Goal: Information Seeking & Learning: Find specific page/section

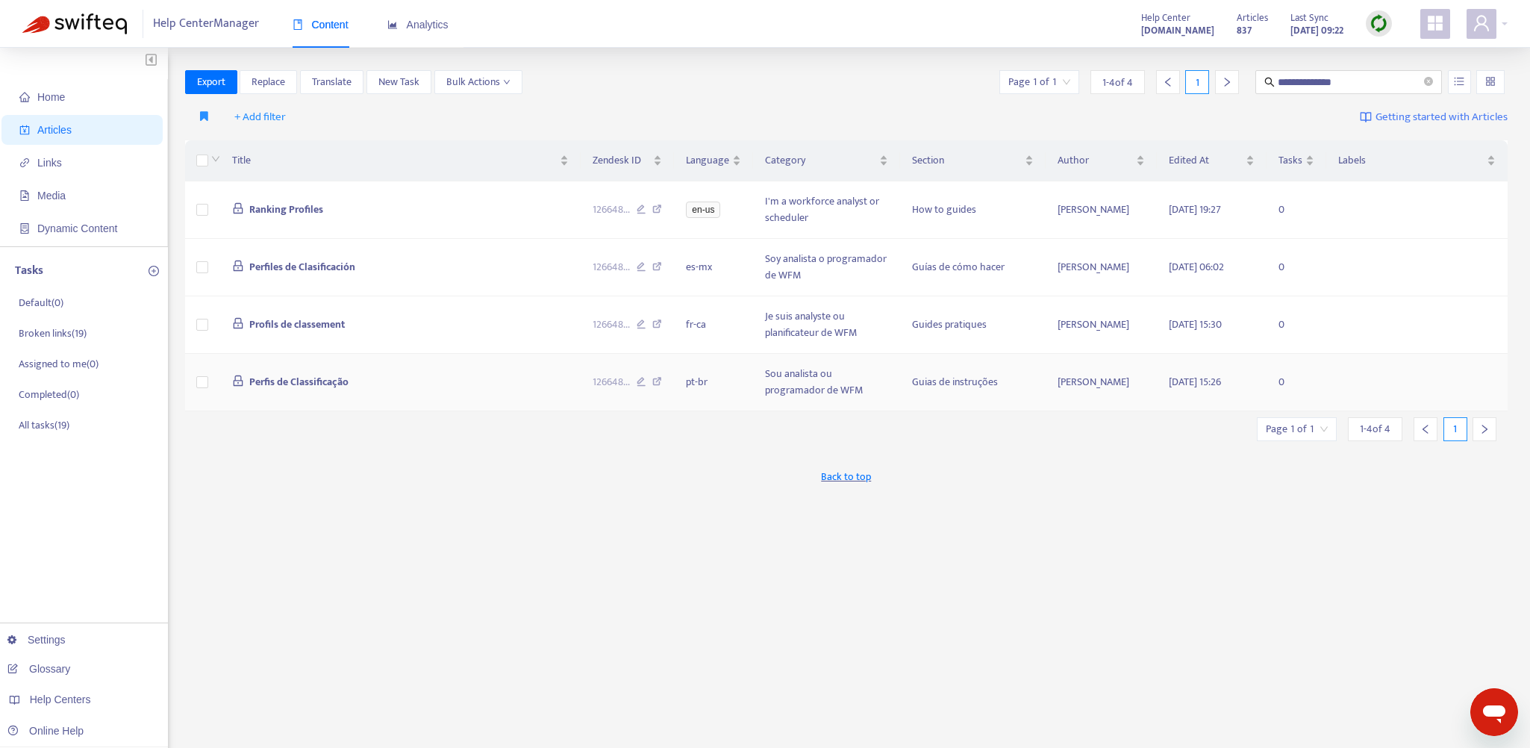
click at [440, 378] on td "Perfis de Classificação" at bounding box center [400, 382] width 360 height 57
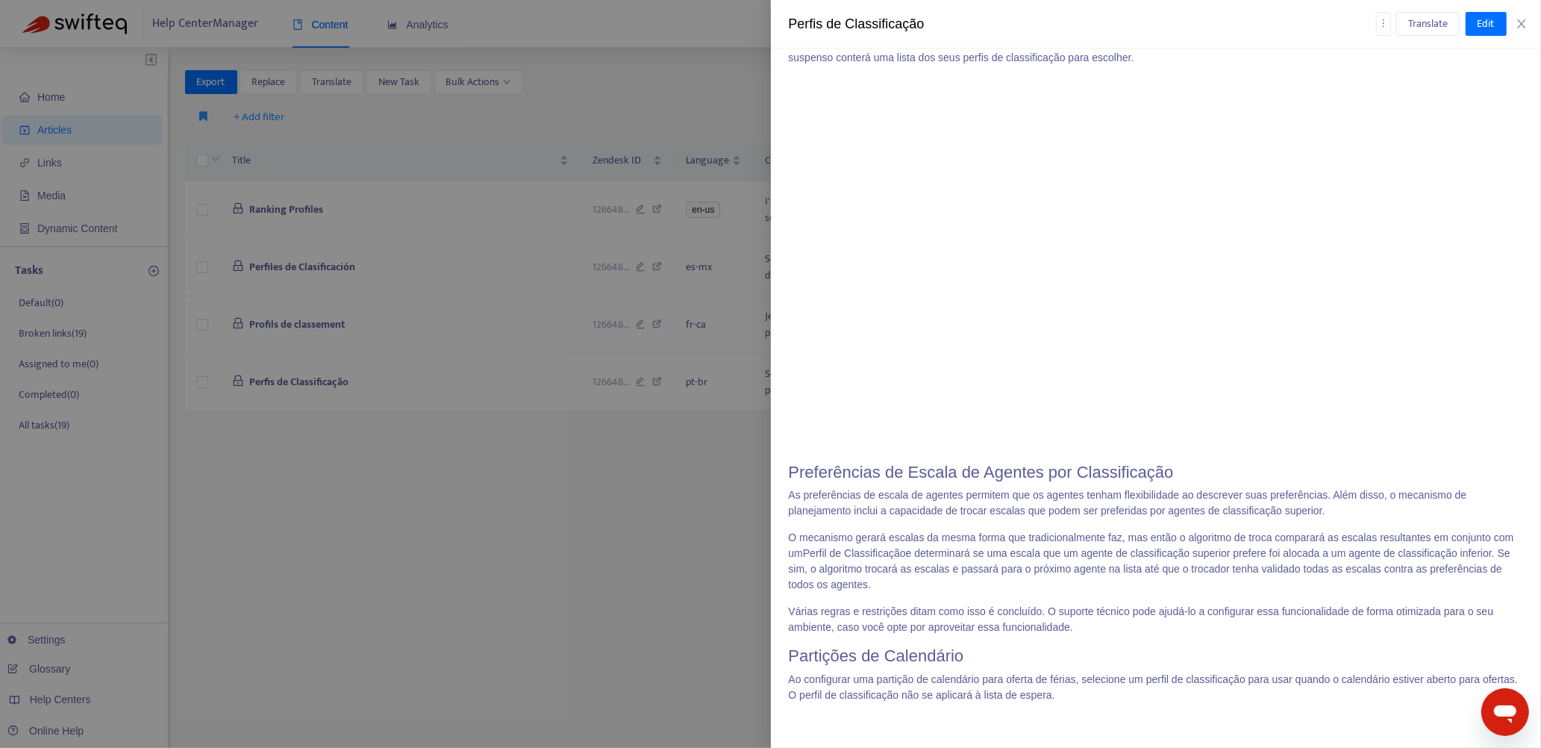
scroll to position [4179, 0]
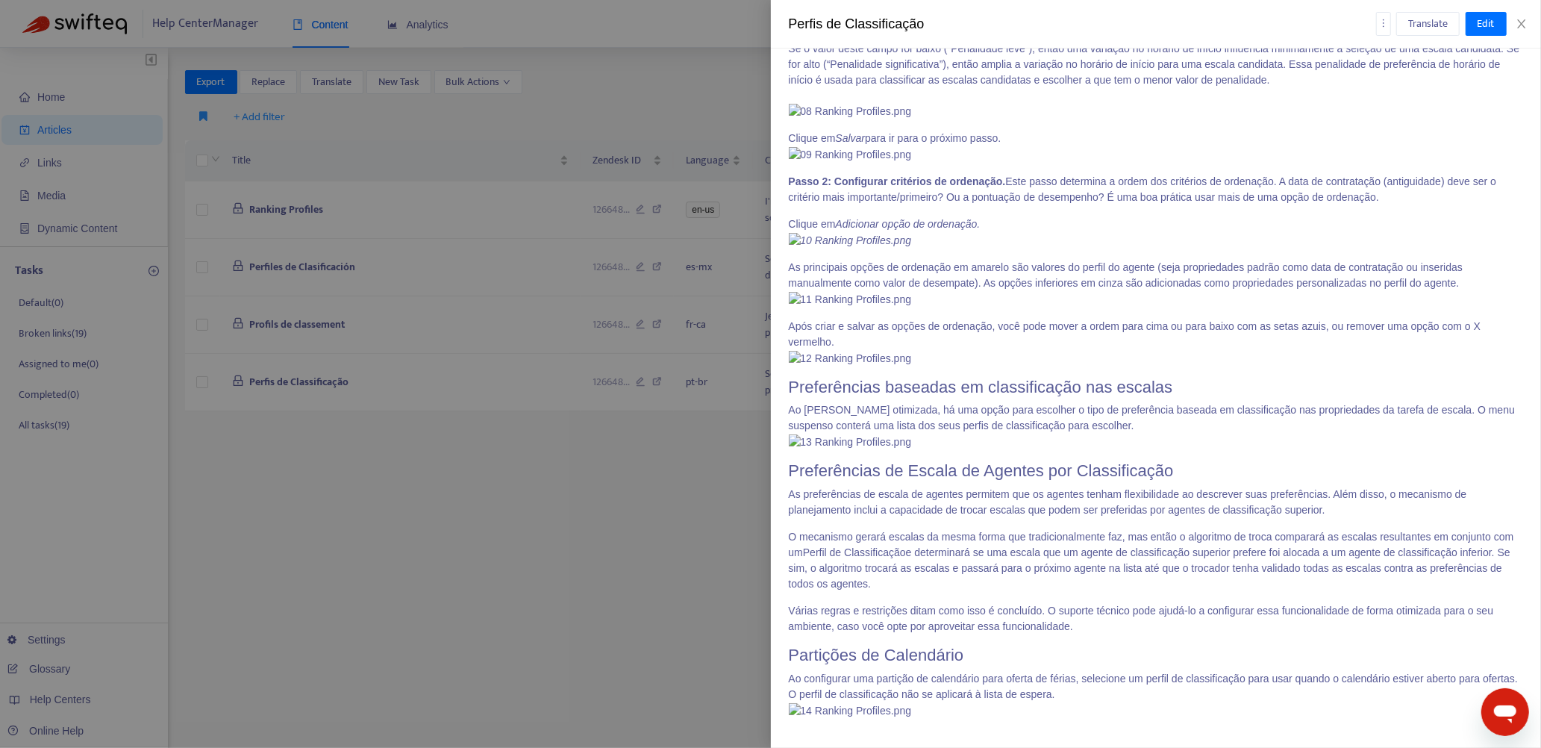
click at [491, 401] on div at bounding box center [770, 374] width 1541 height 748
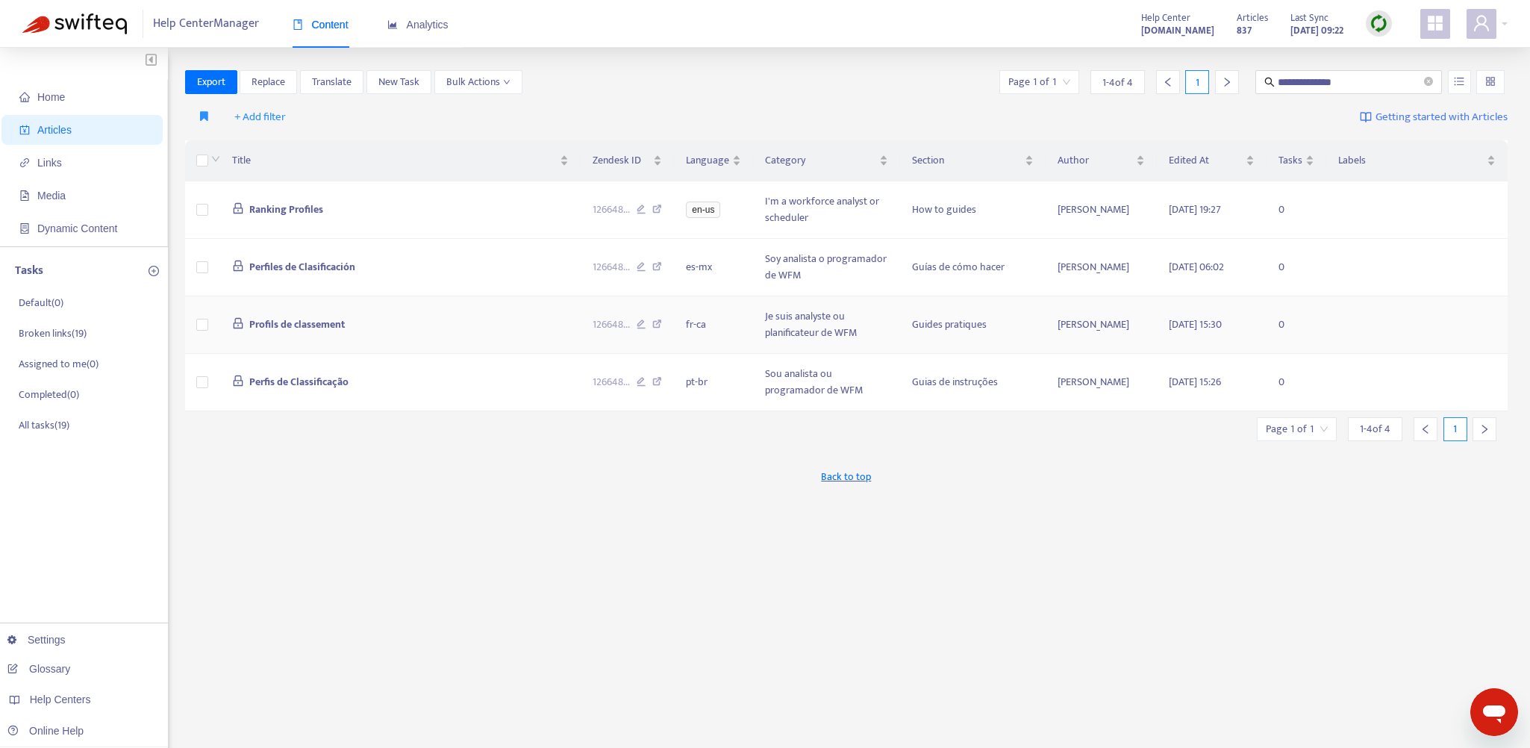
click at [490, 336] on td "Profils de classement" at bounding box center [400, 324] width 360 height 57
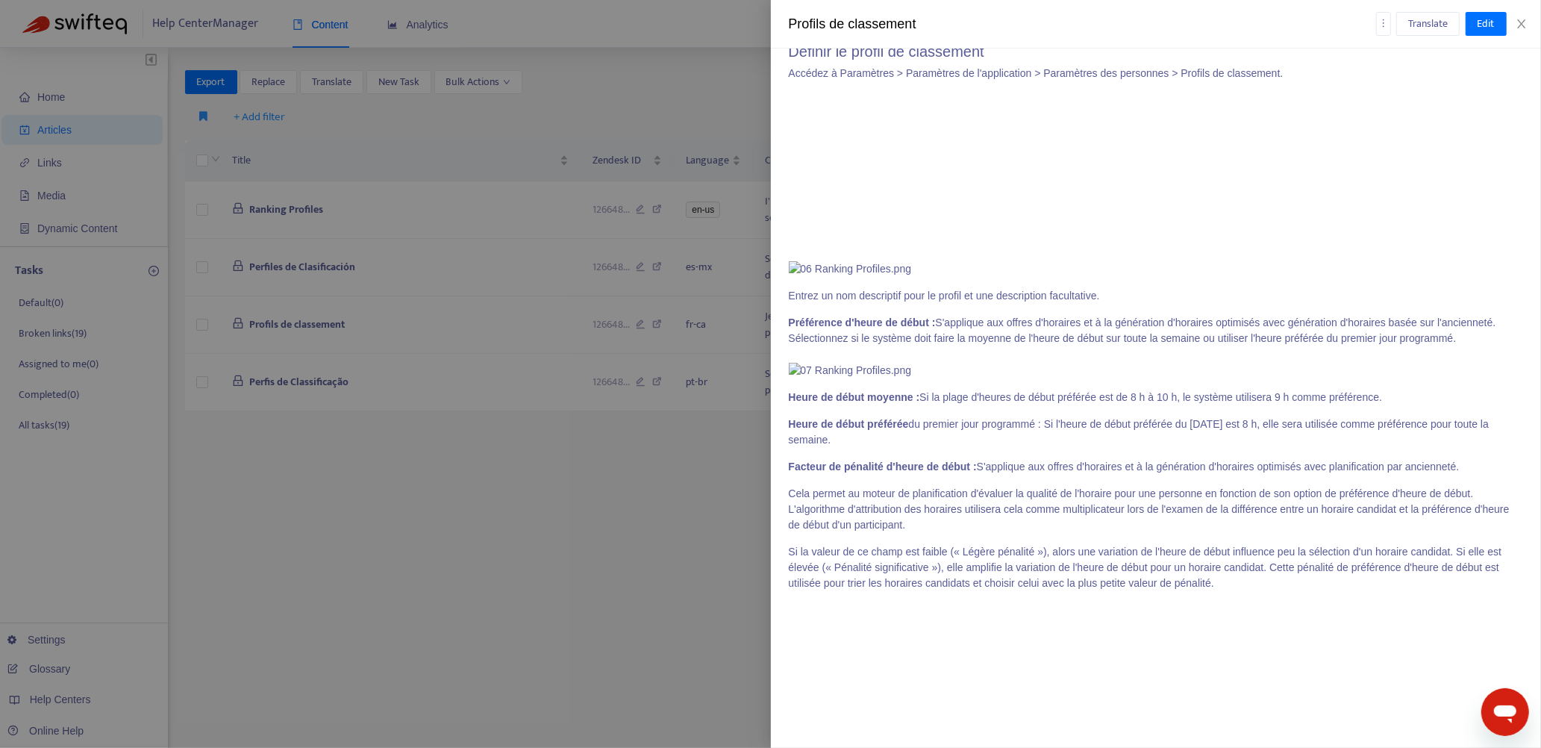
scroll to position [1791, 0]
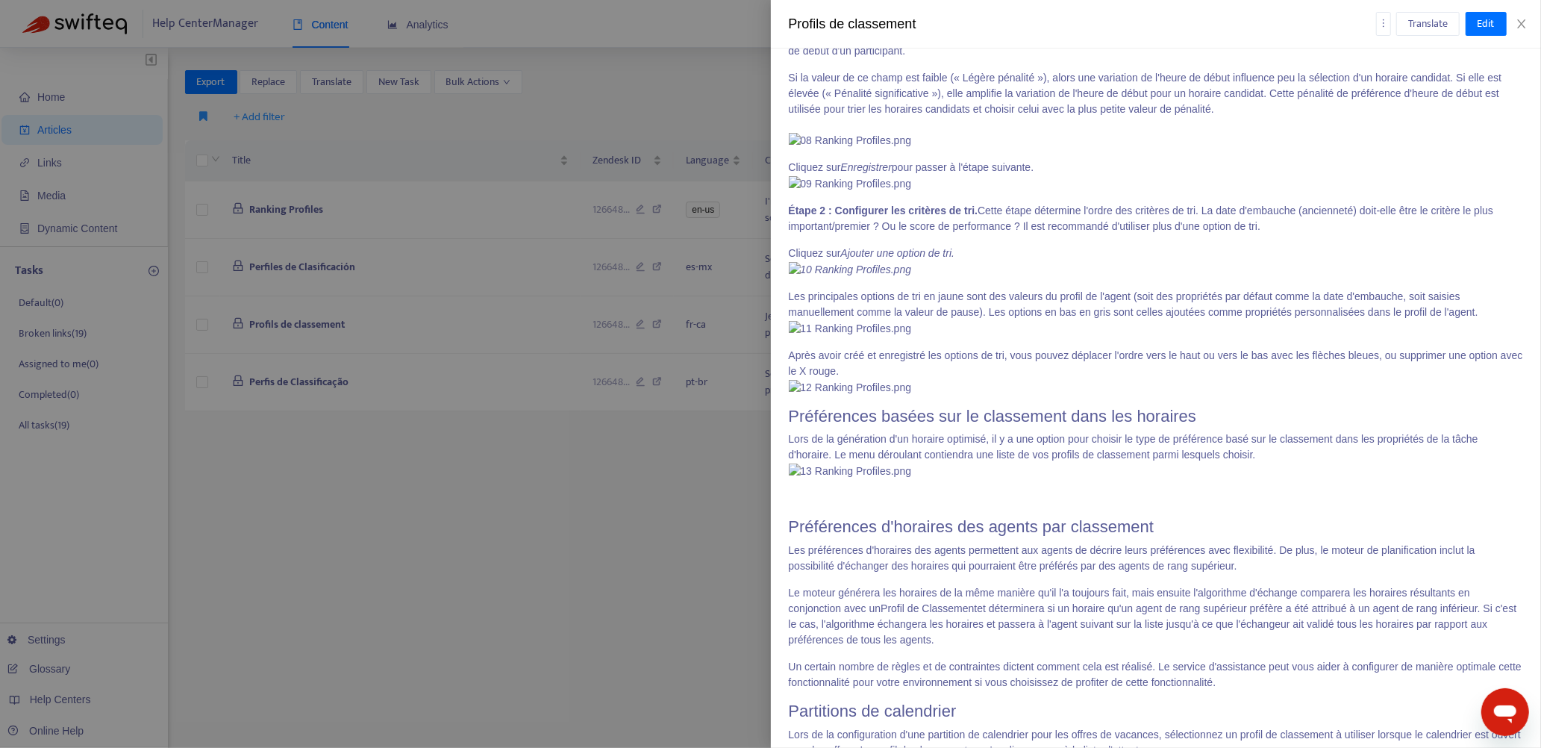
click at [546, 401] on div at bounding box center [770, 374] width 1541 height 748
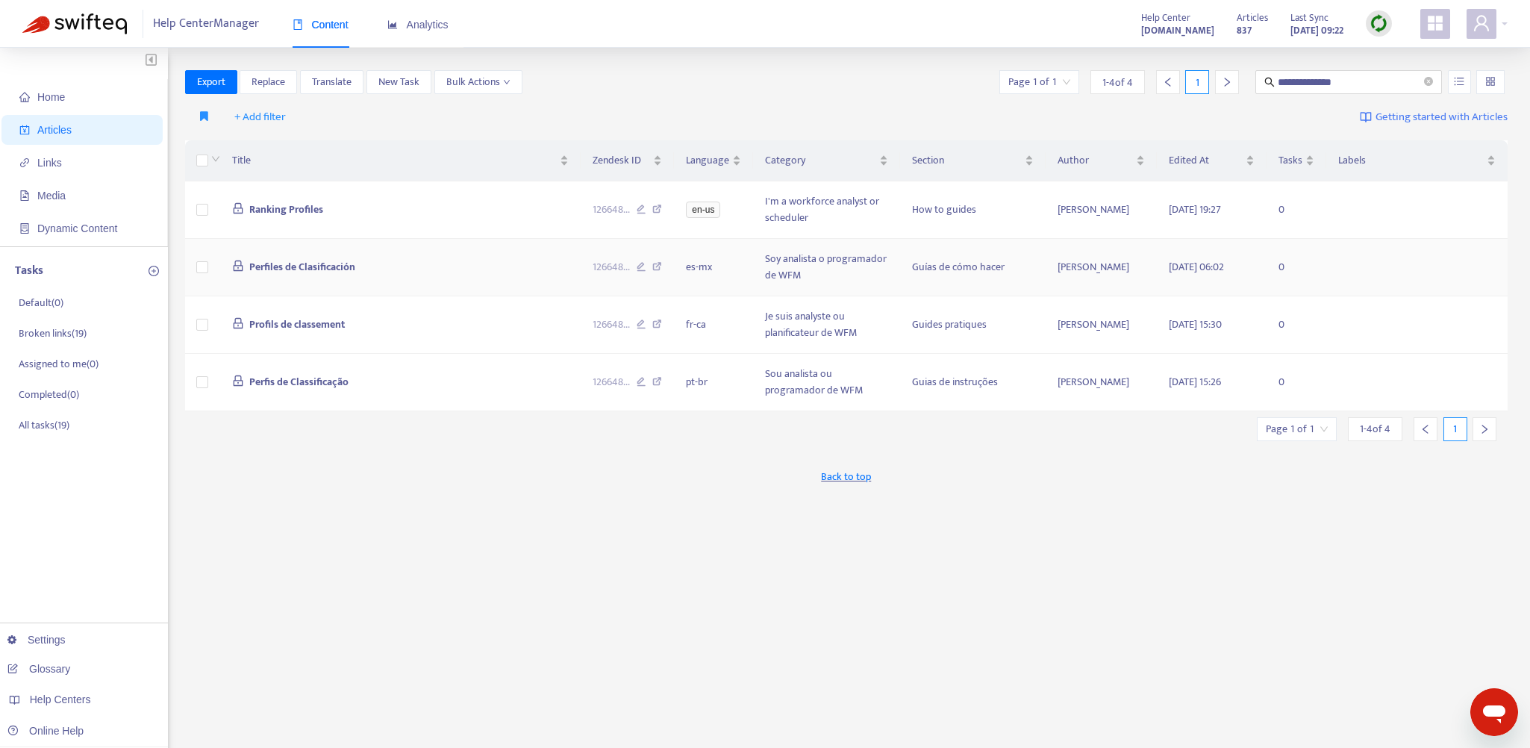
click at [485, 270] on td "Perfiles de Clasificación" at bounding box center [400, 267] width 360 height 57
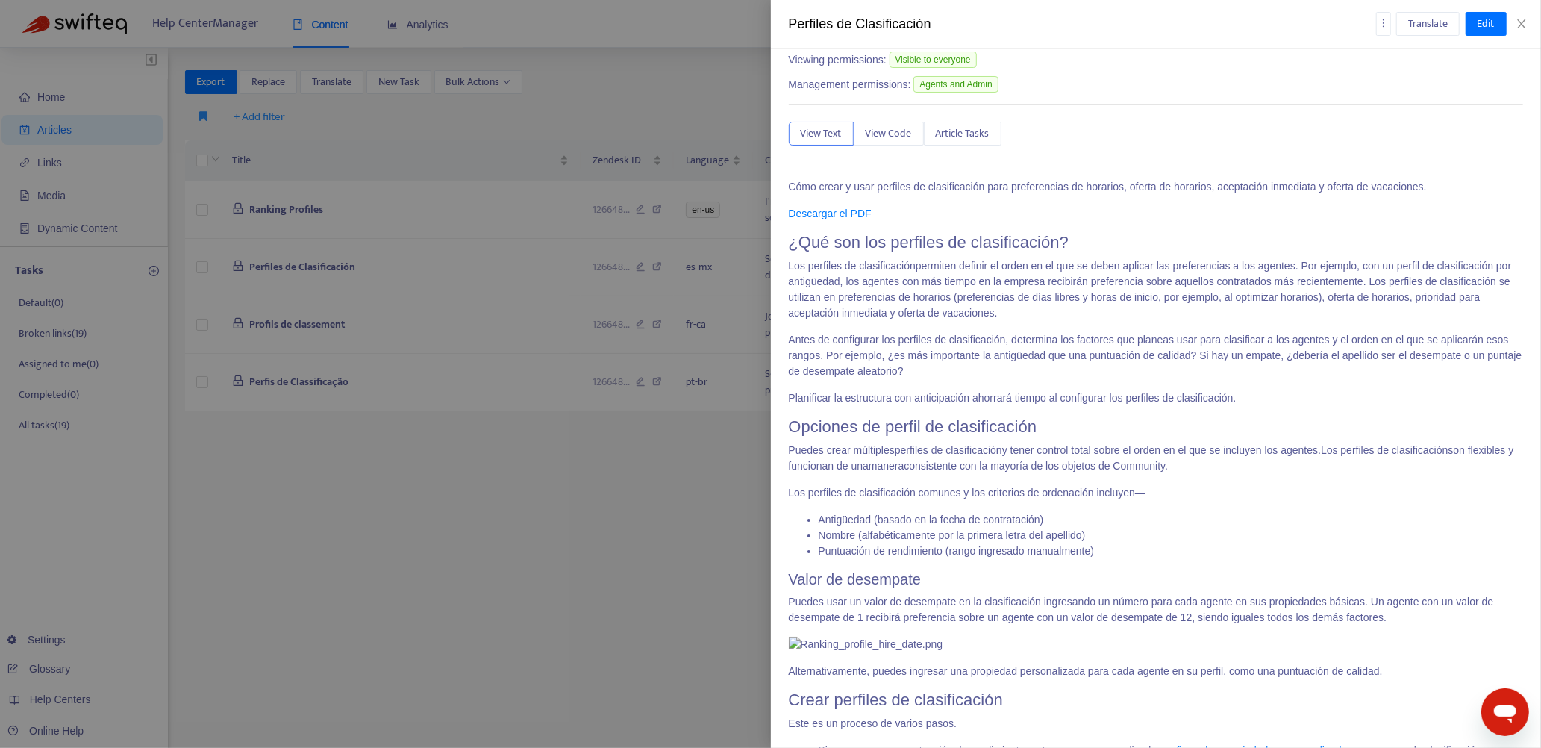
scroll to position [0, 0]
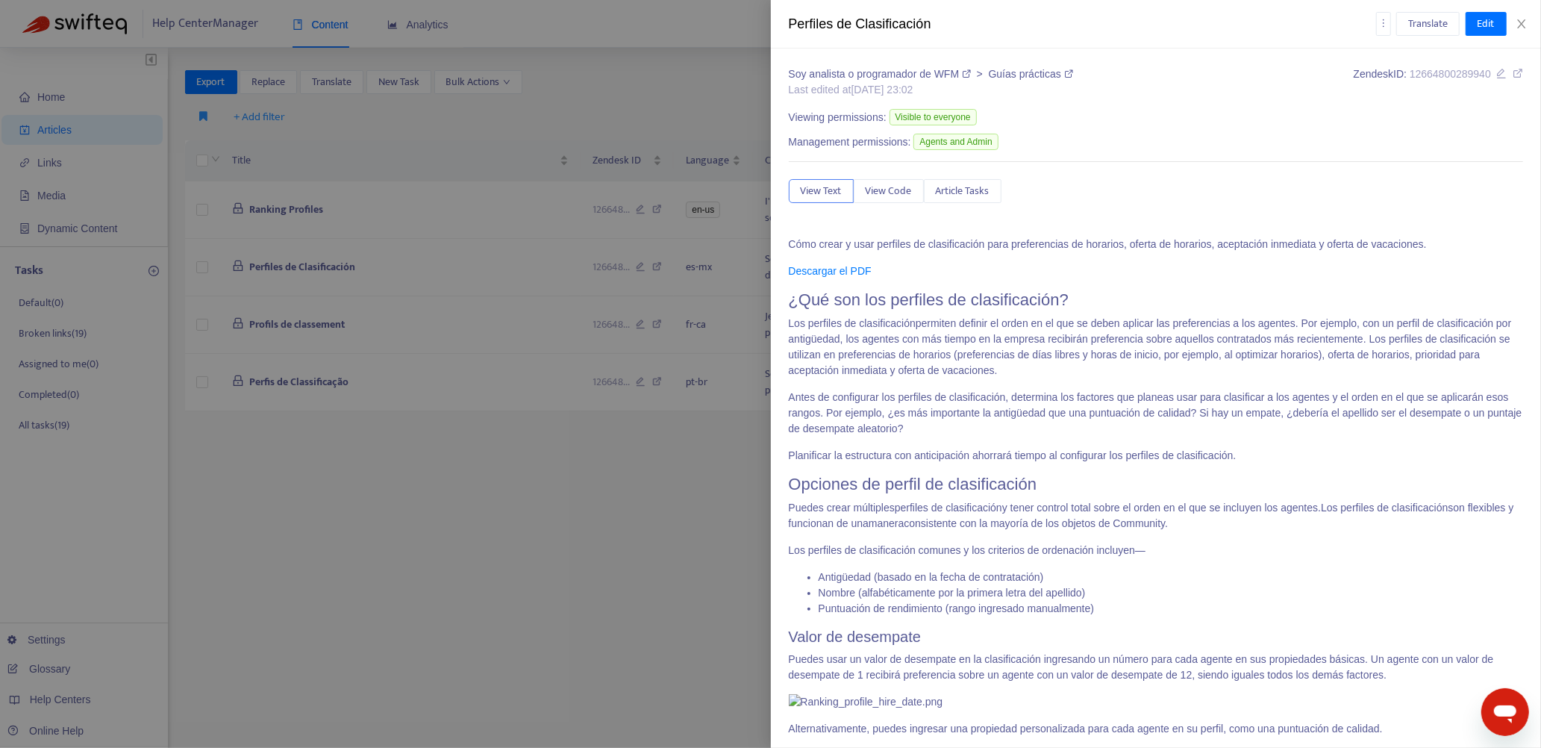
click at [523, 401] on div at bounding box center [770, 374] width 1541 height 748
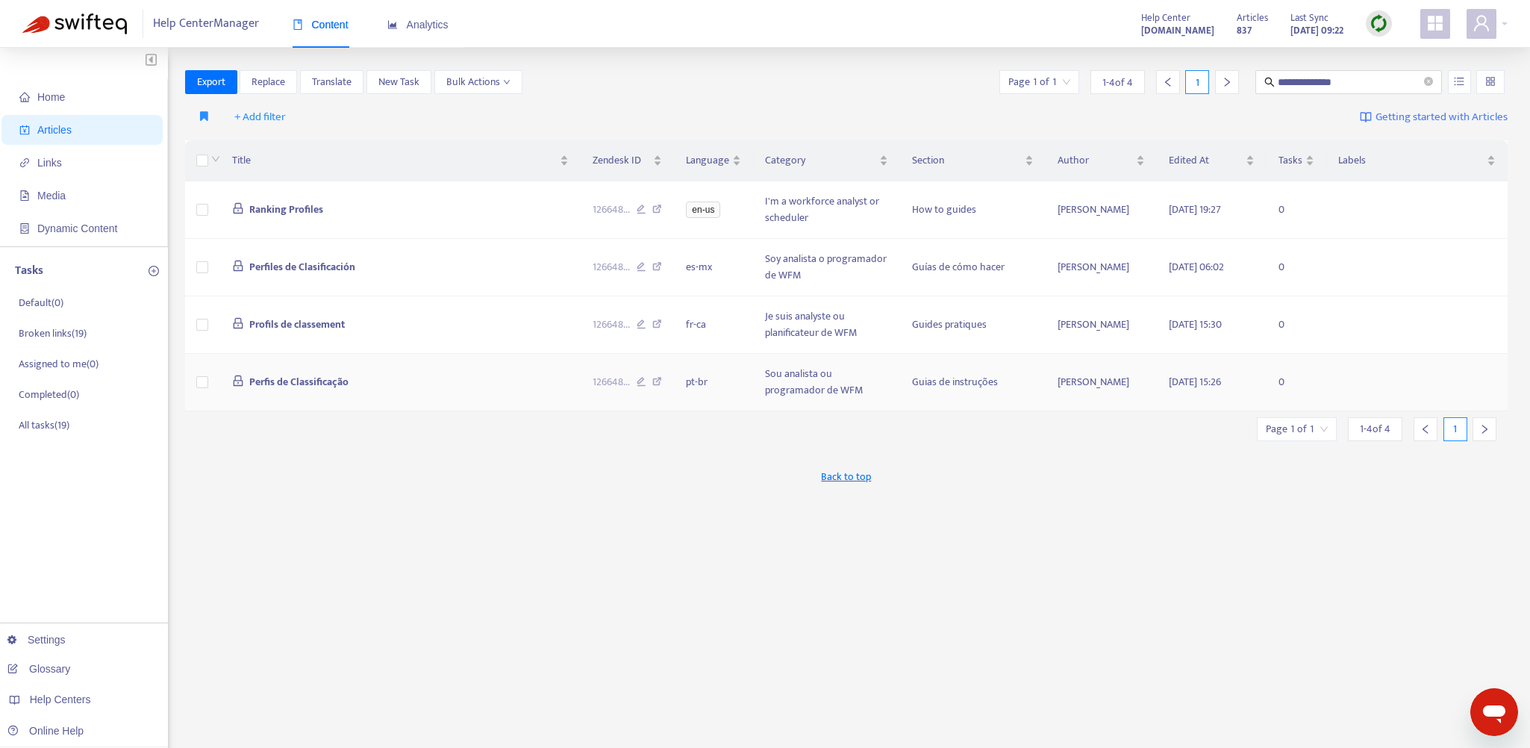
click at [467, 387] on td "Perfis de Classificação" at bounding box center [400, 382] width 360 height 57
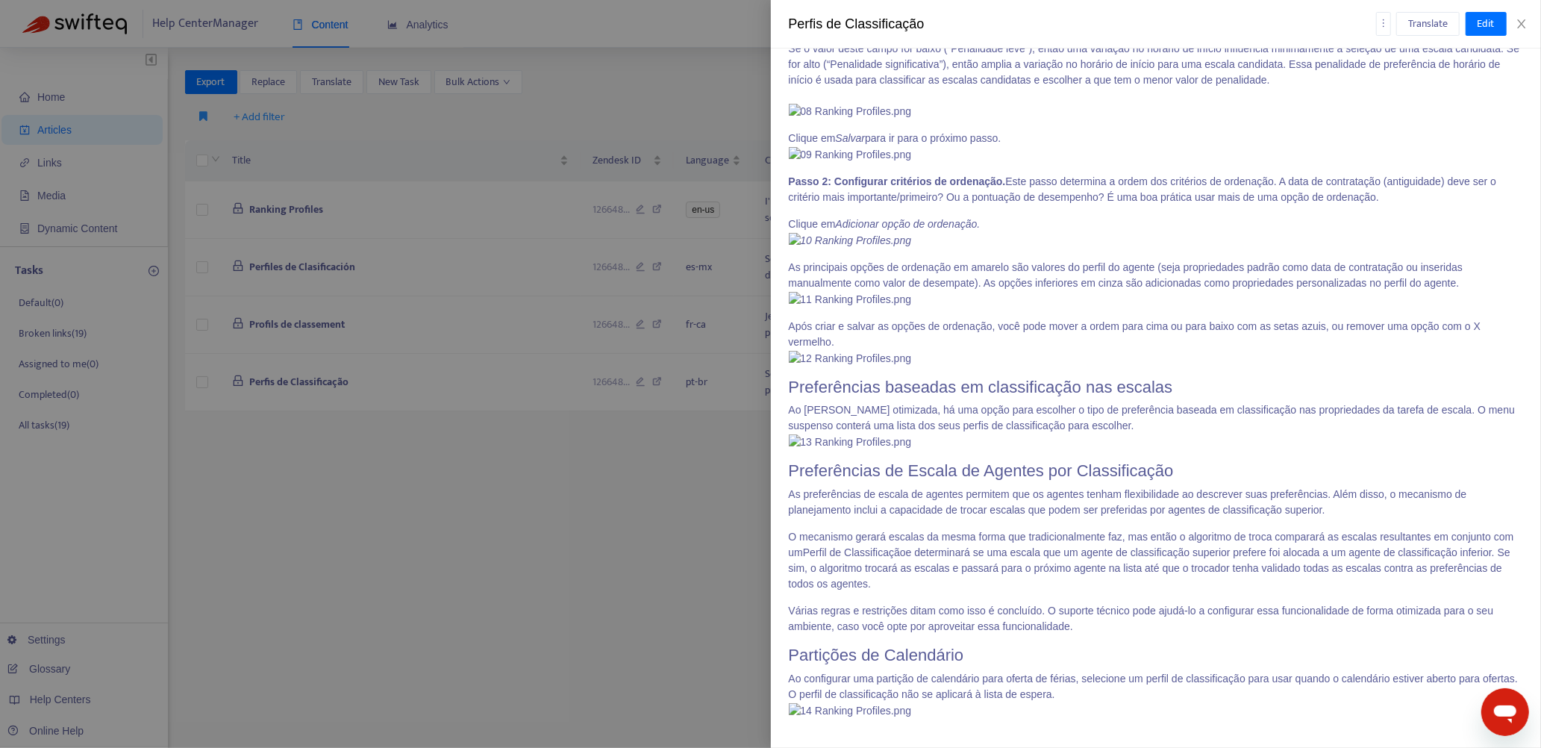
scroll to position [5291, 0]
click at [634, 401] on div at bounding box center [770, 374] width 1541 height 748
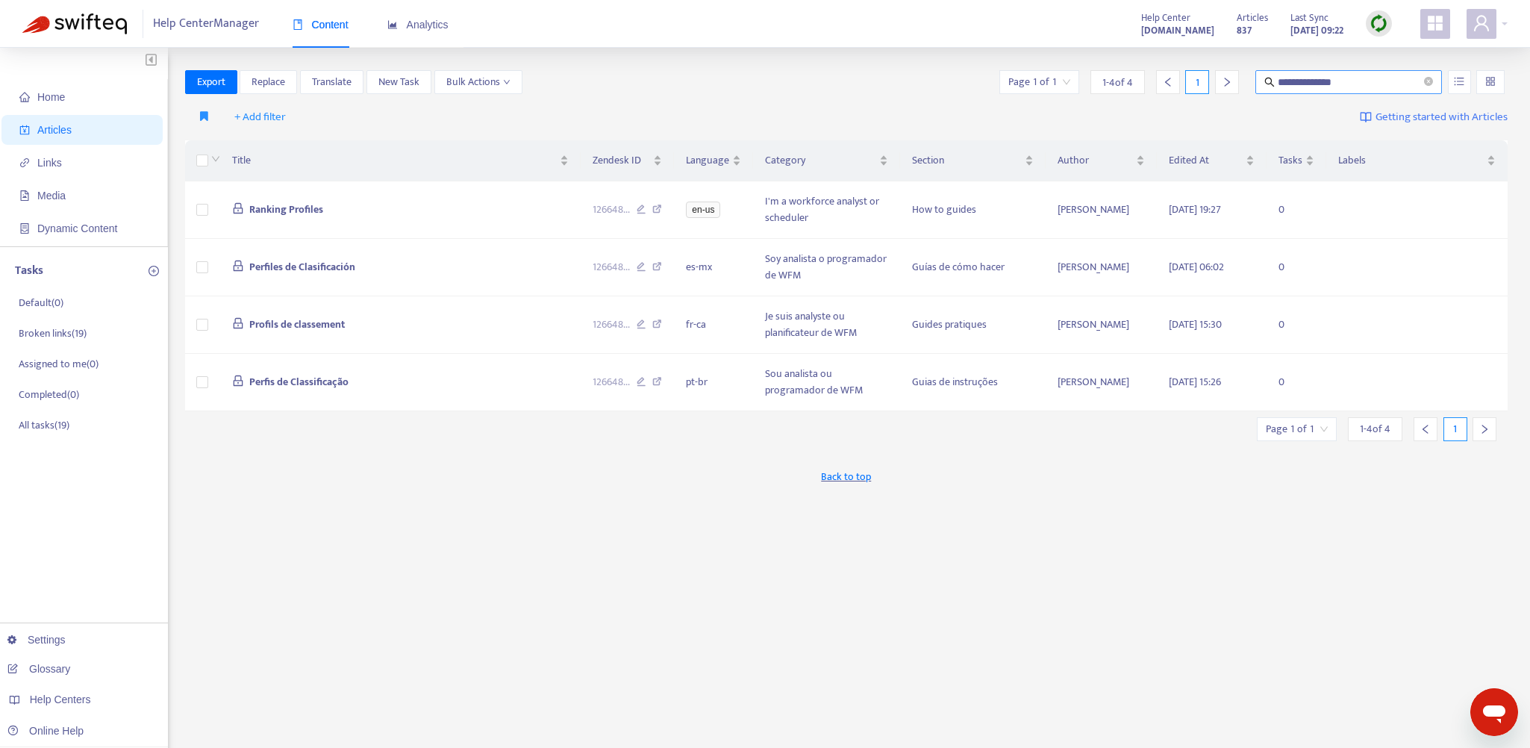
click at [913, 79] on span "**********" at bounding box center [1348, 82] width 187 height 24
click at [913, 80] on icon "close-circle" at bounding box center [1428, 81] width 9 height 9
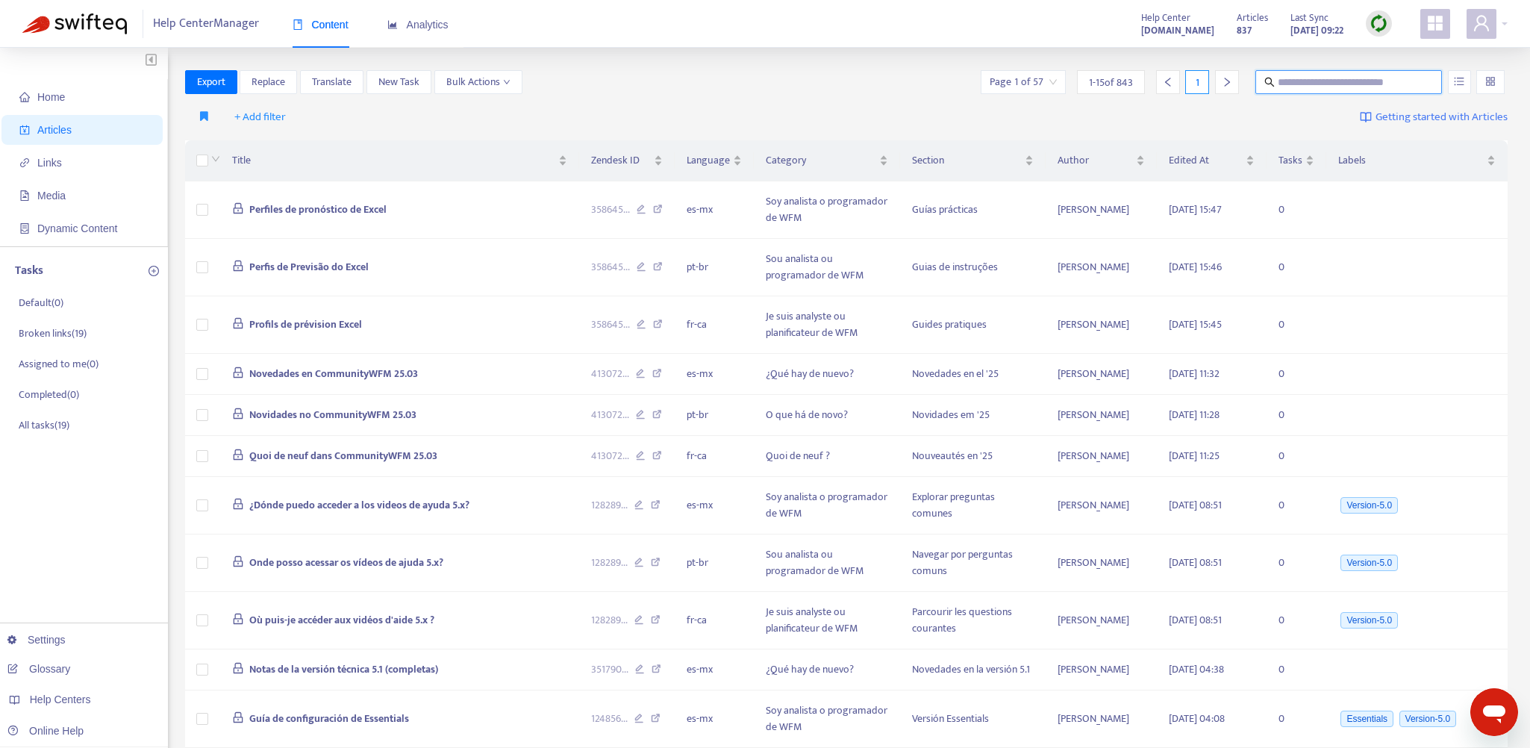
click at [913, 79] on input "text" at bounding box center [1348, 82] width 143 height 16
paste input "**********"
type input "**********"
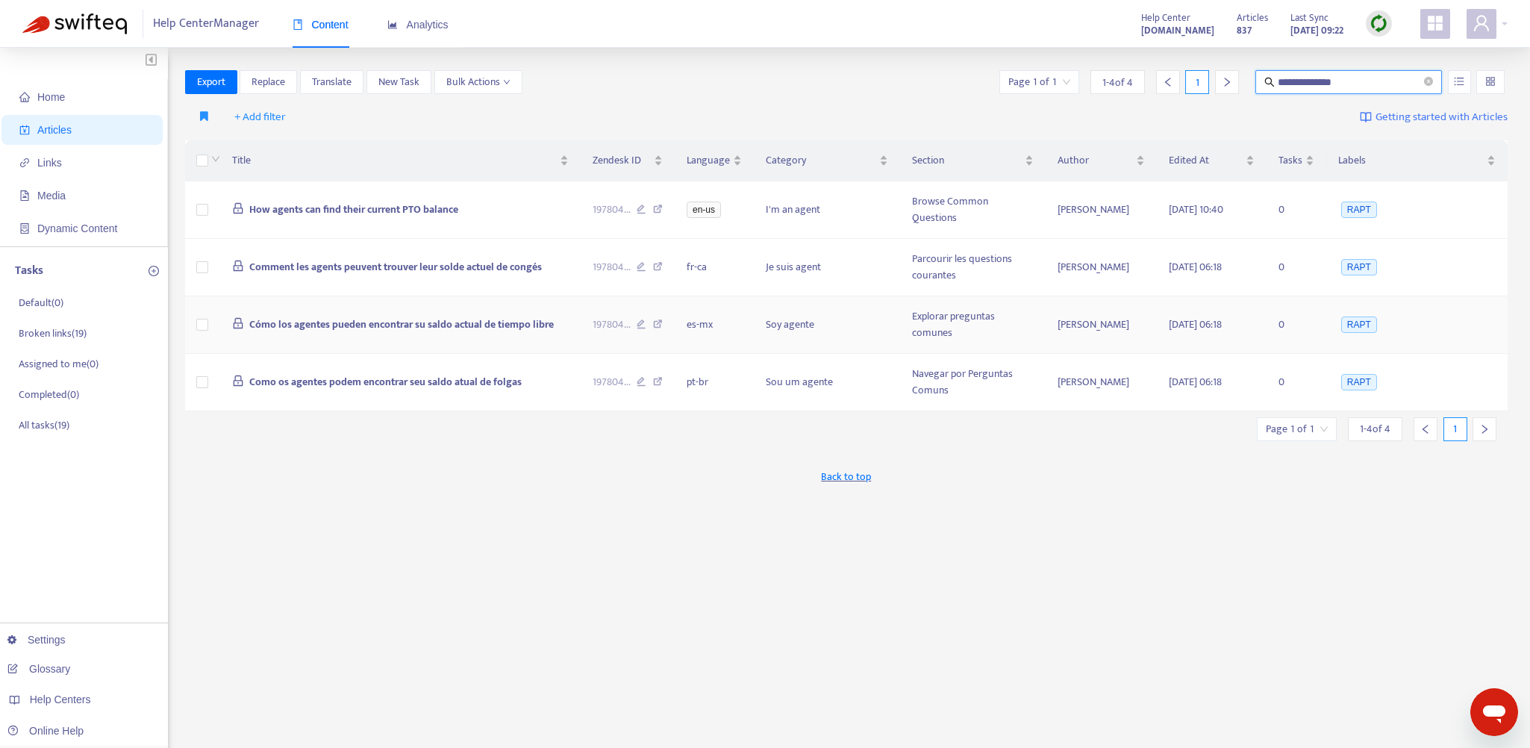
click at [572, 320] on td "Cómo los agentes pueden encontrar su saldo actual de tiempo libre" at bounding box center [400, 324] width 360 height 57
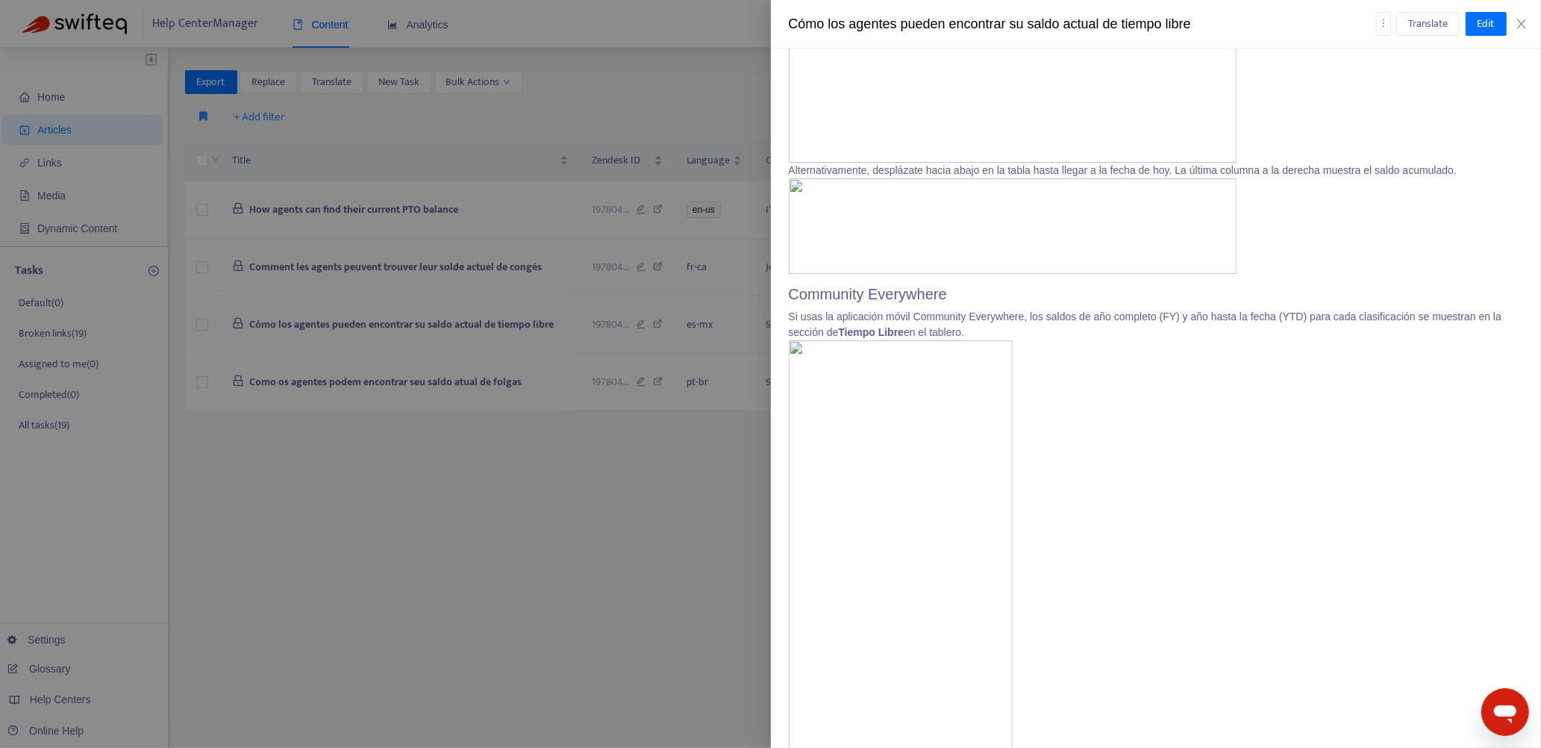
scroll to position [1316, 0]
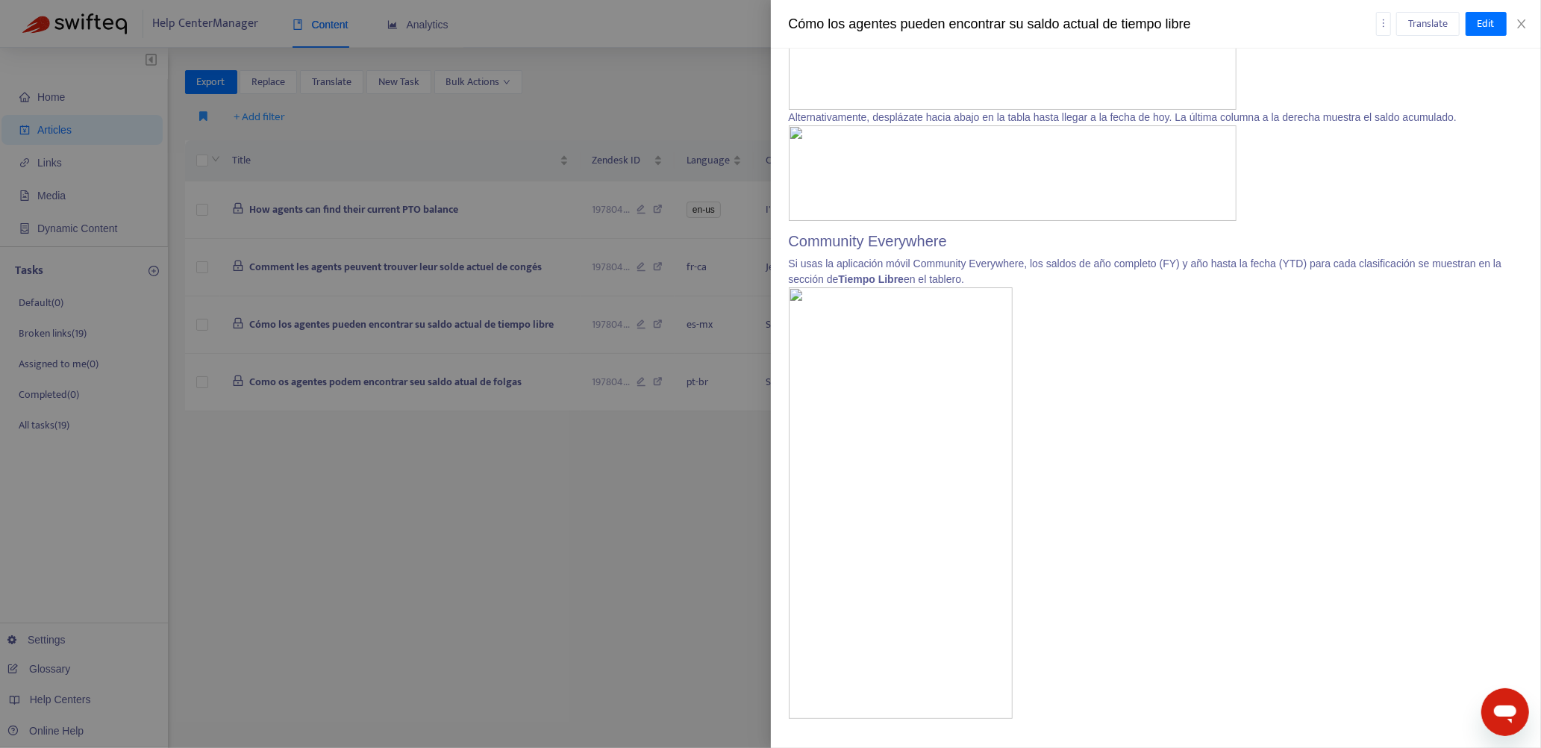
click at [645, 401] on div at bounding box center [770, 374] width 1541 height 748
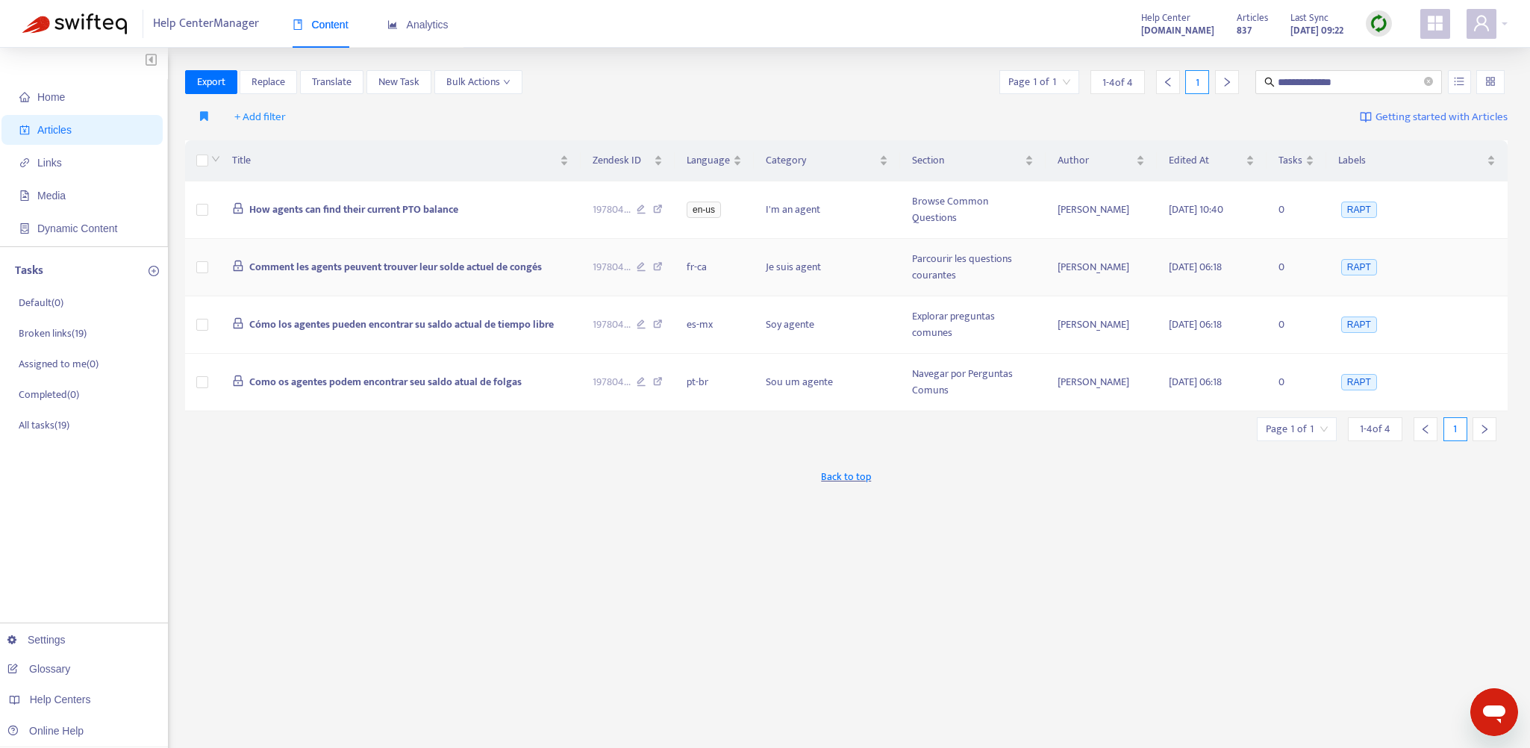
click at [566, 252] on td "Comment les agents peuvent trouver leur solde actuel de congés" at bounding box center [400, 267] width 360 height 57
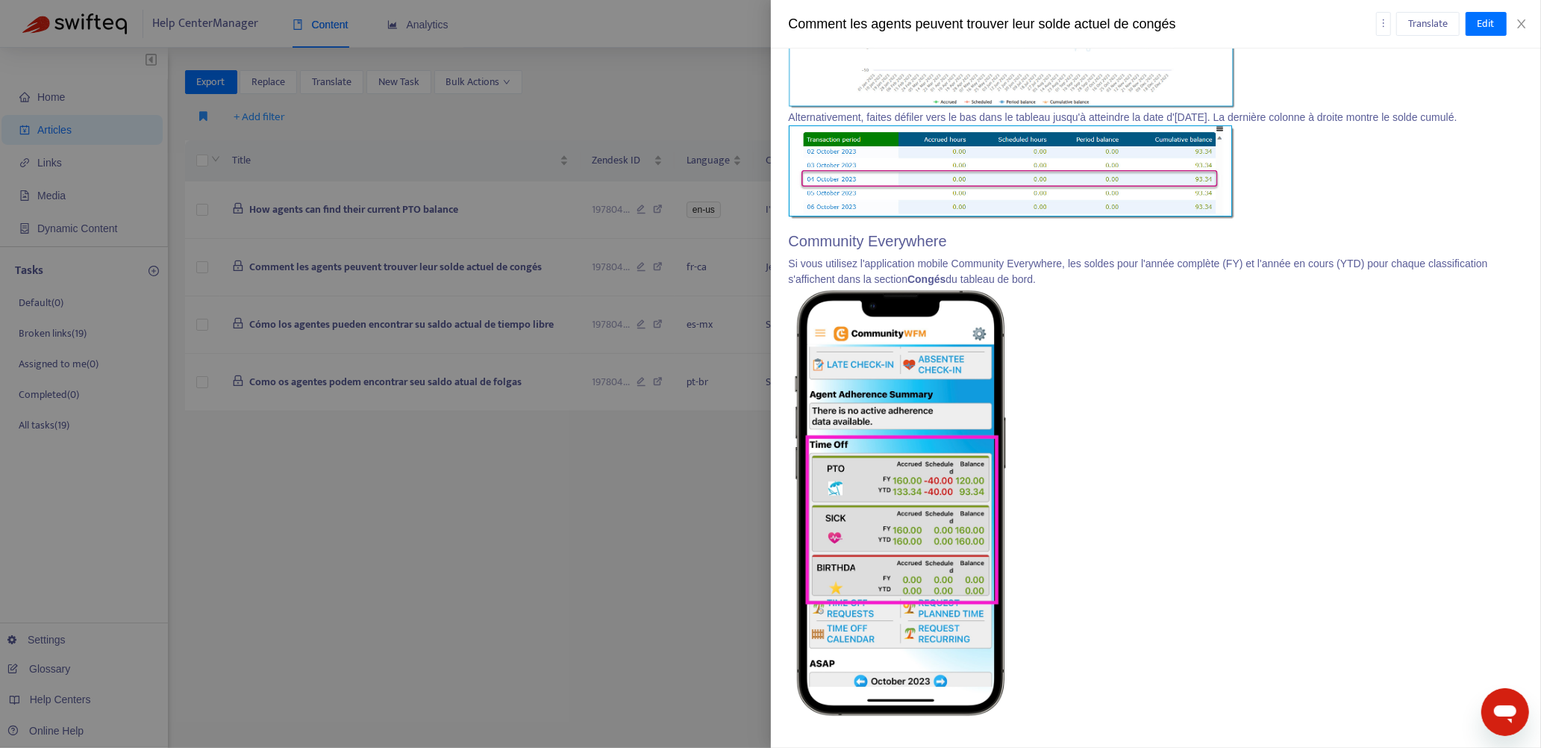
scroll to position [1300, 0]
click at [645, 401] on div at bounding box center [770, 374] width 1541 height 748
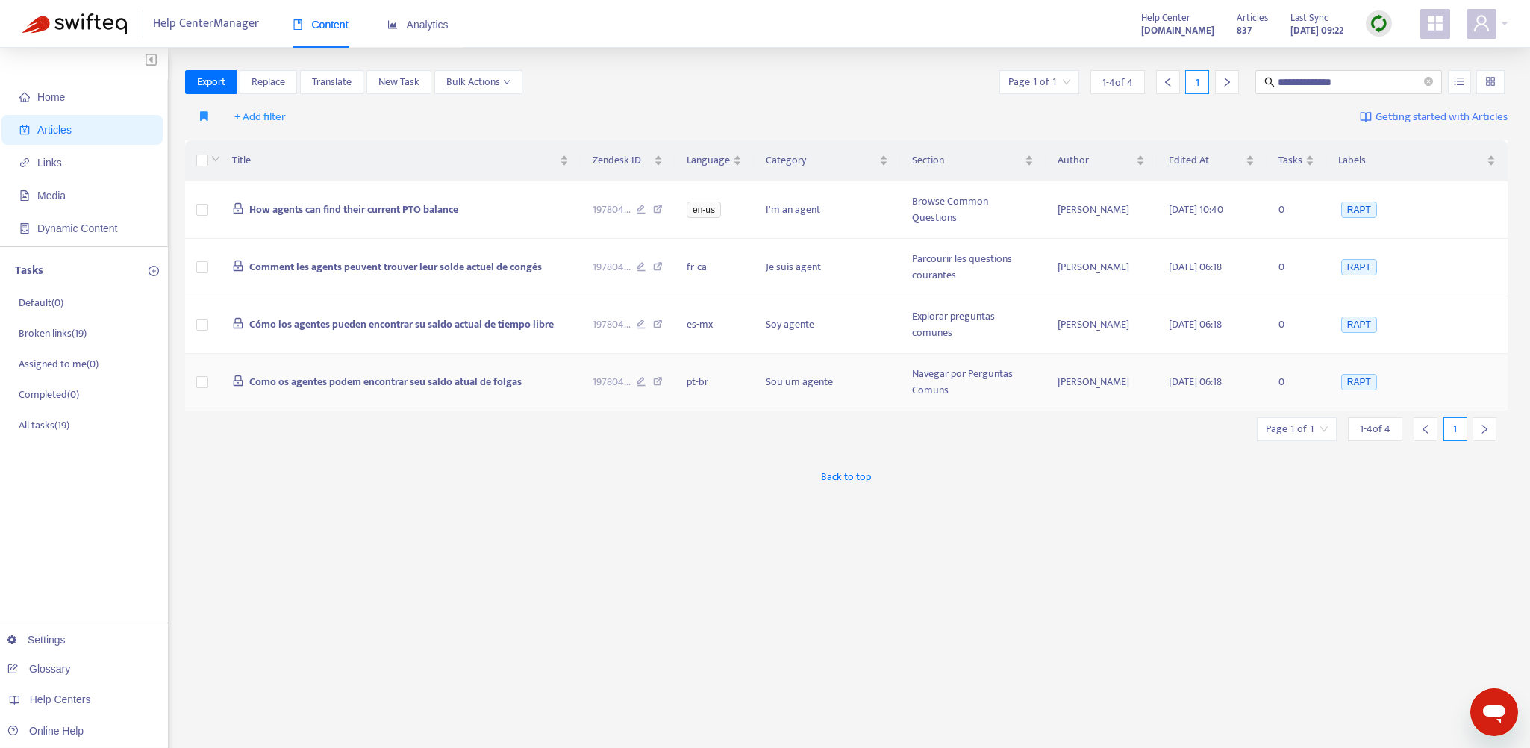
click at [566, 365] on td "Como os agentes podem encontrar seu saldo atual de folgas" at bounding box center [400, 382] width 360 height 57
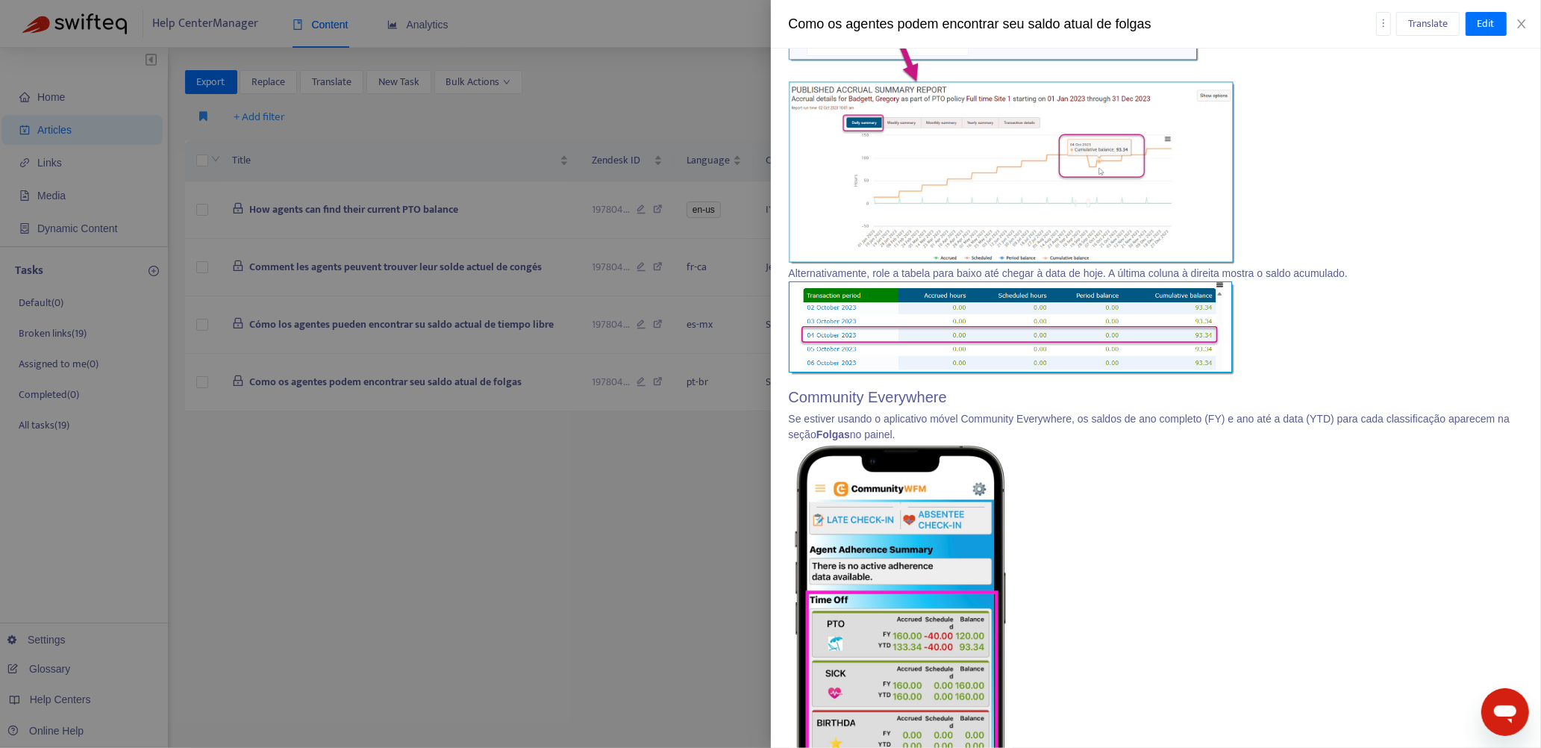
scroll to position [1269, 0]
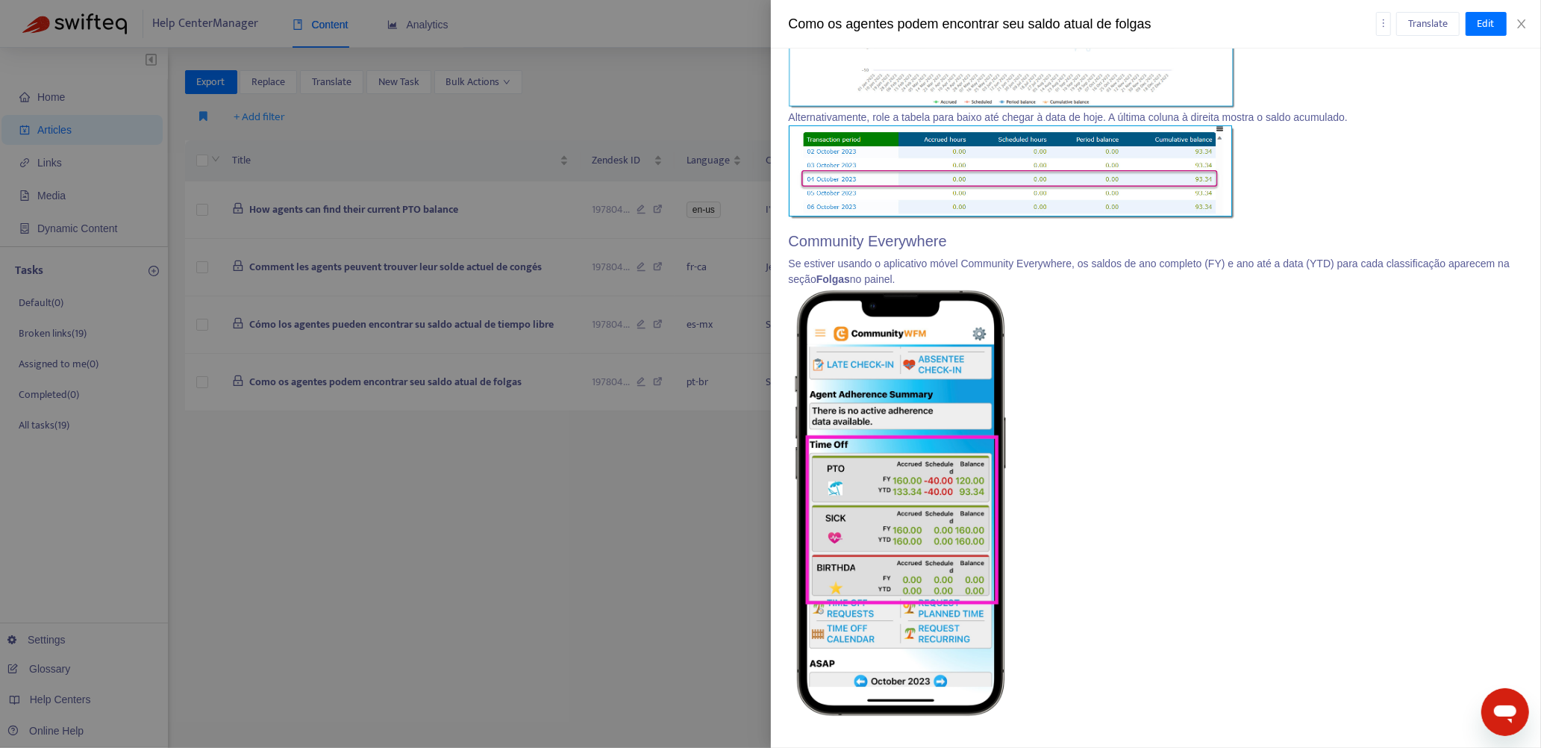
click at [584, 401] on div at bounding box center [770, 374] width 1541 height 748
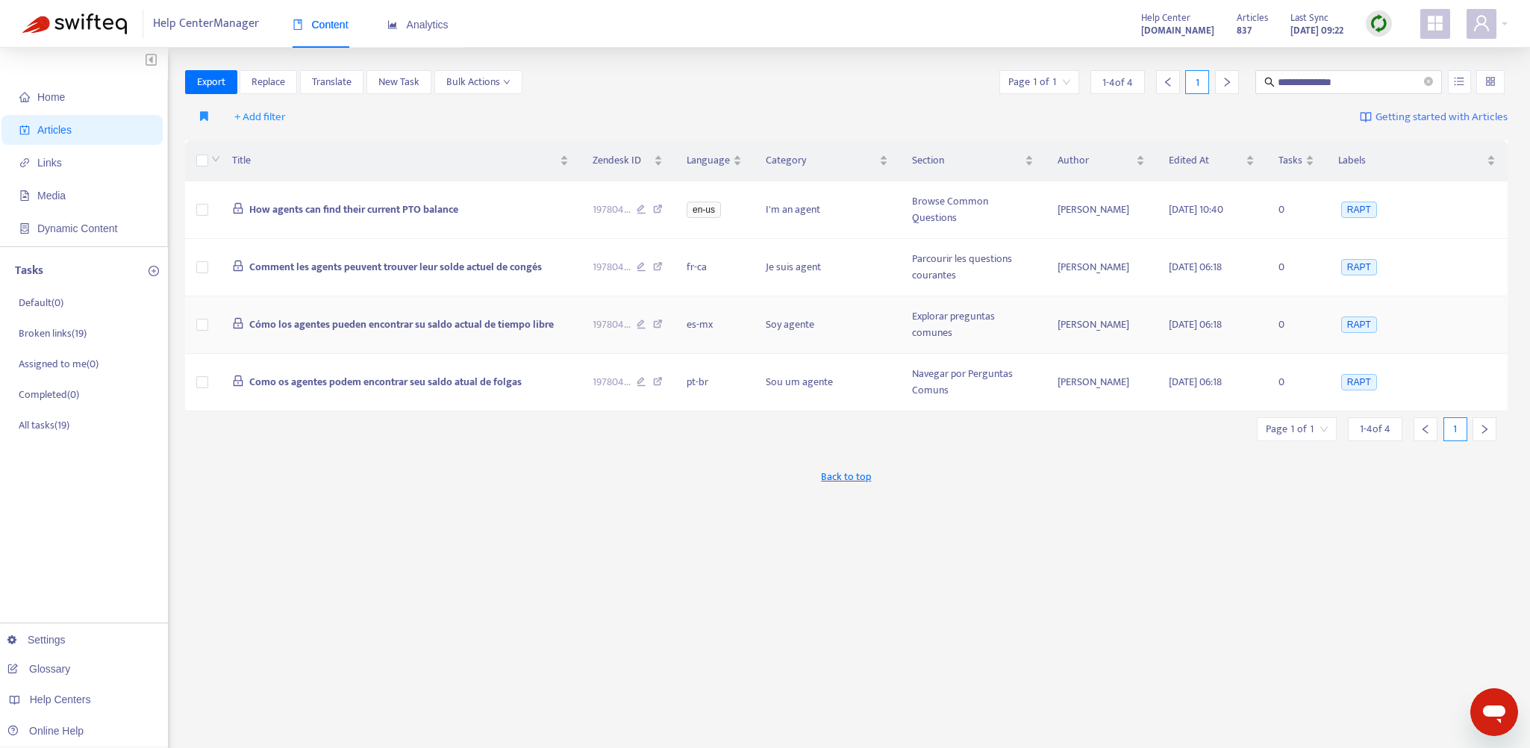
click at [562, 326] on td "Cómo los agentes pueden encontrar su saldo actual de tiempo libre" at bounding box center [400, 324] width 360 height 57
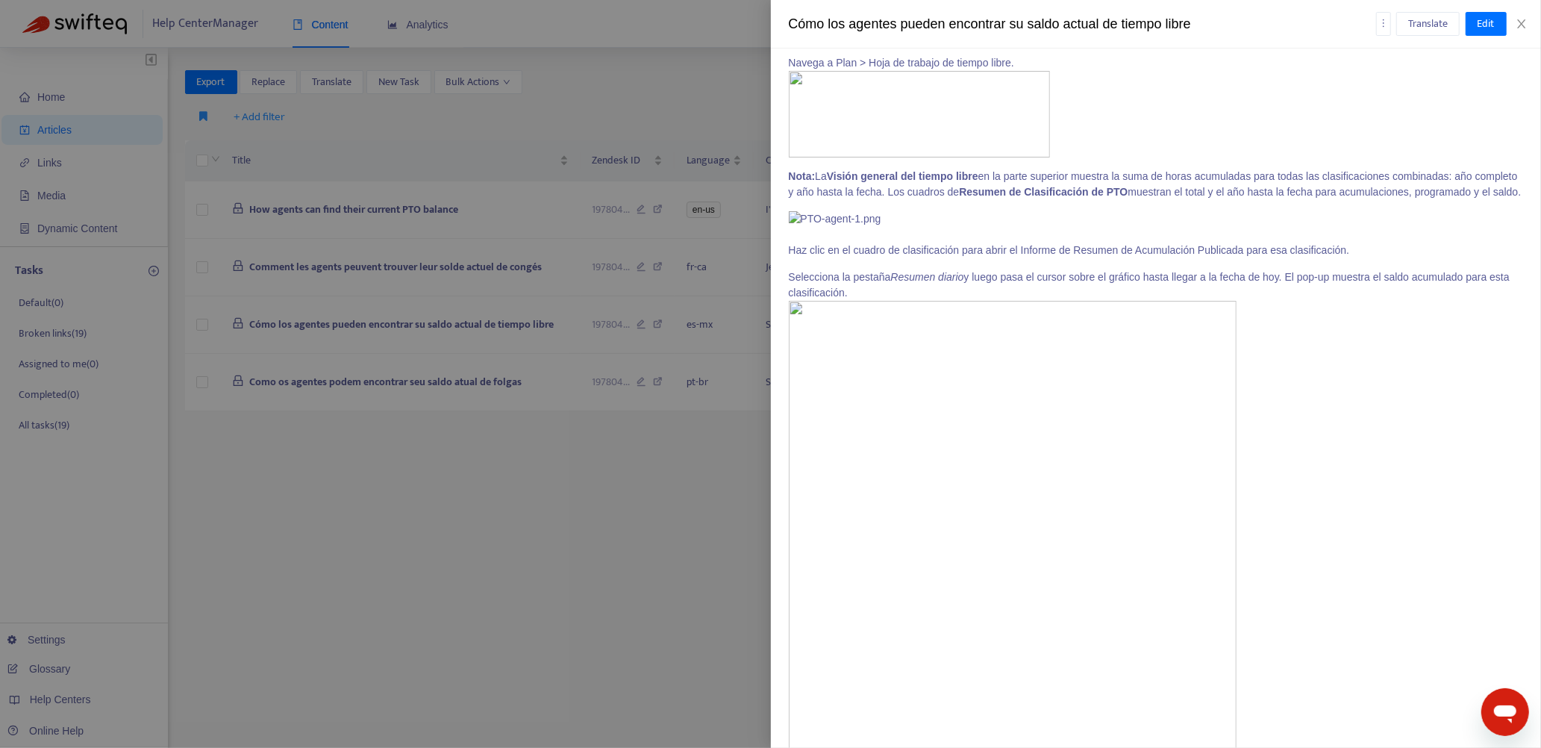
scroll to position [373, 0]
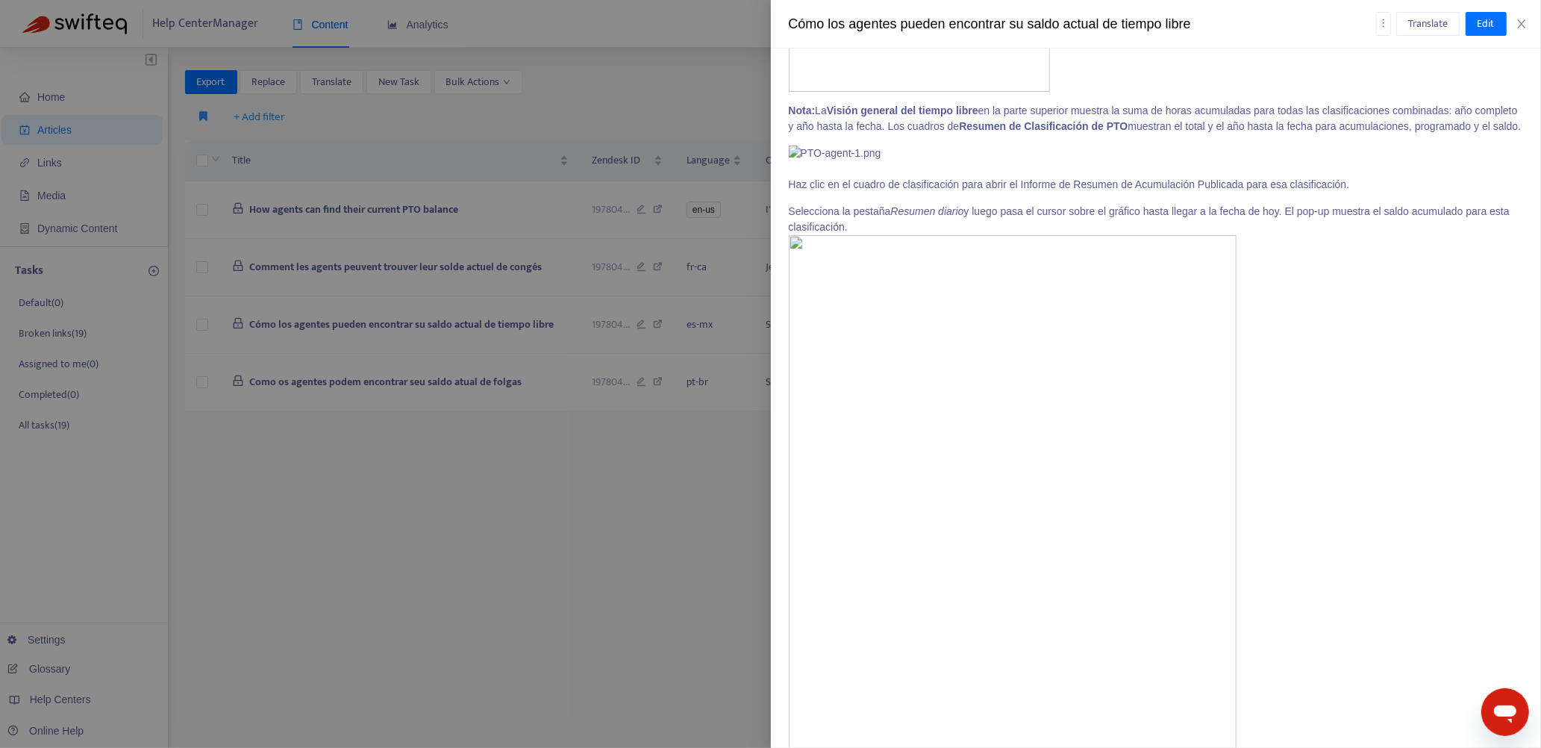
click at [528, 401] on div at bounding box center [770, 374] width 1541 height 748
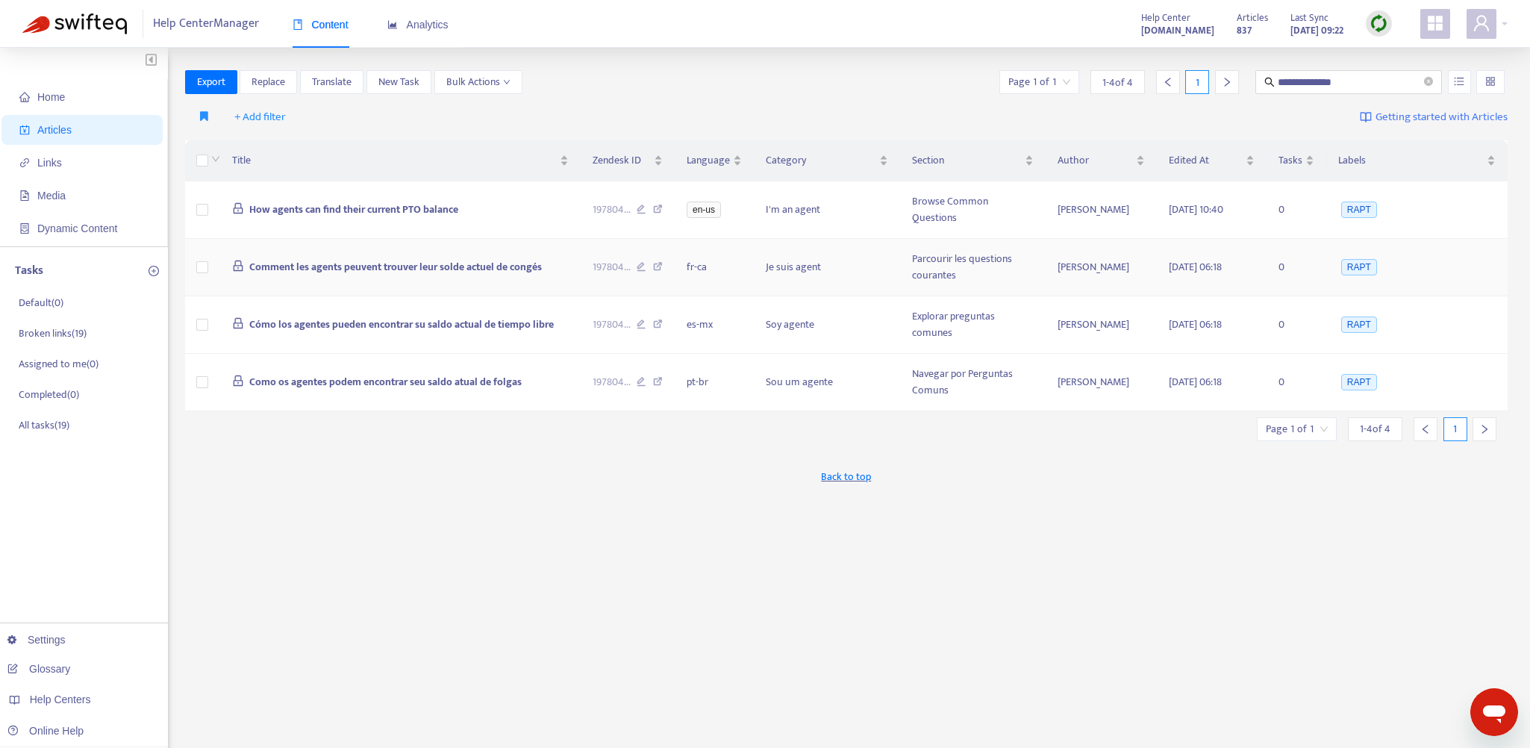
click at [568, 263] on td "Comment les agents peuvent trouver leur solde actuel de congés" at bounding box center [400, 267] width 360 height 57
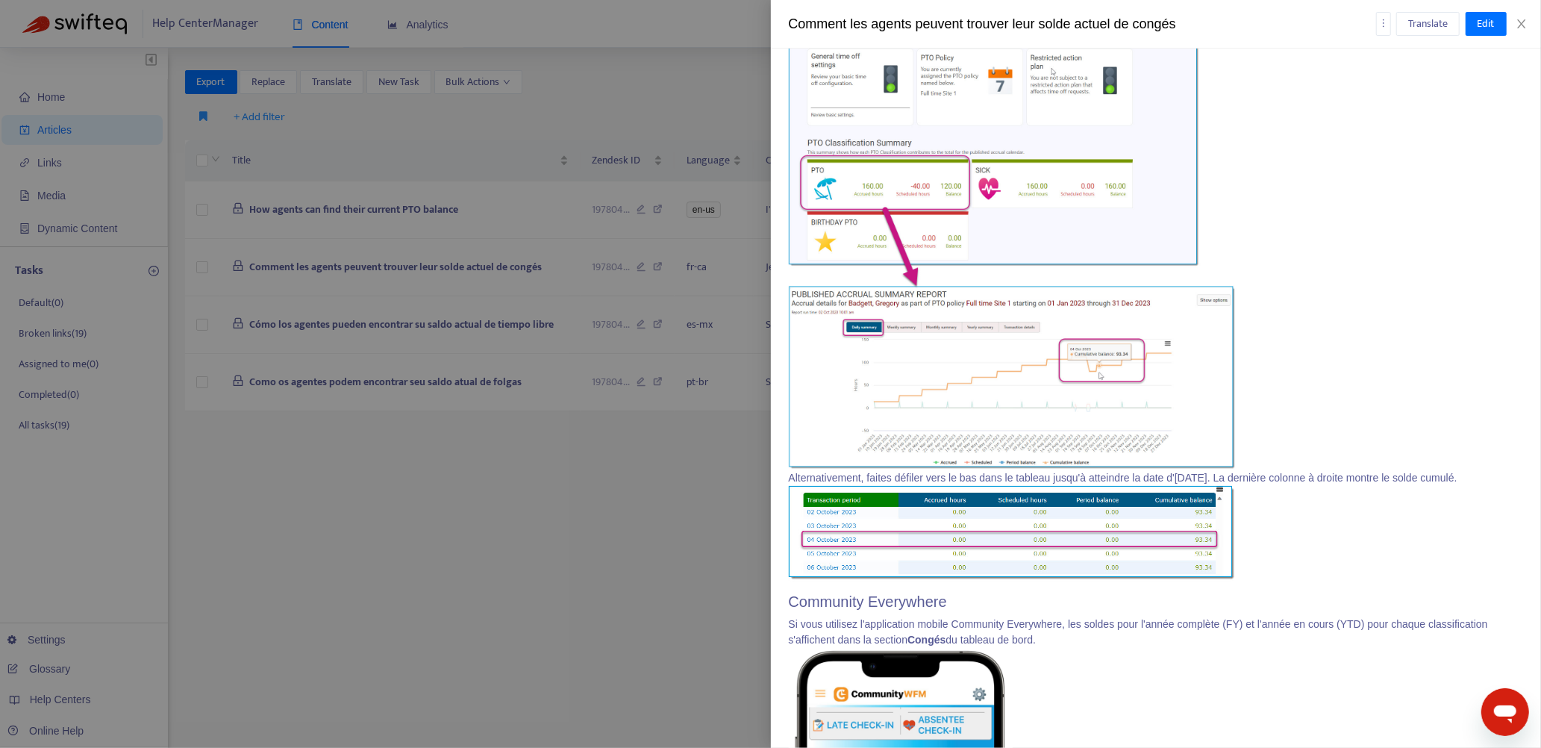
scroll to position [970, 0]
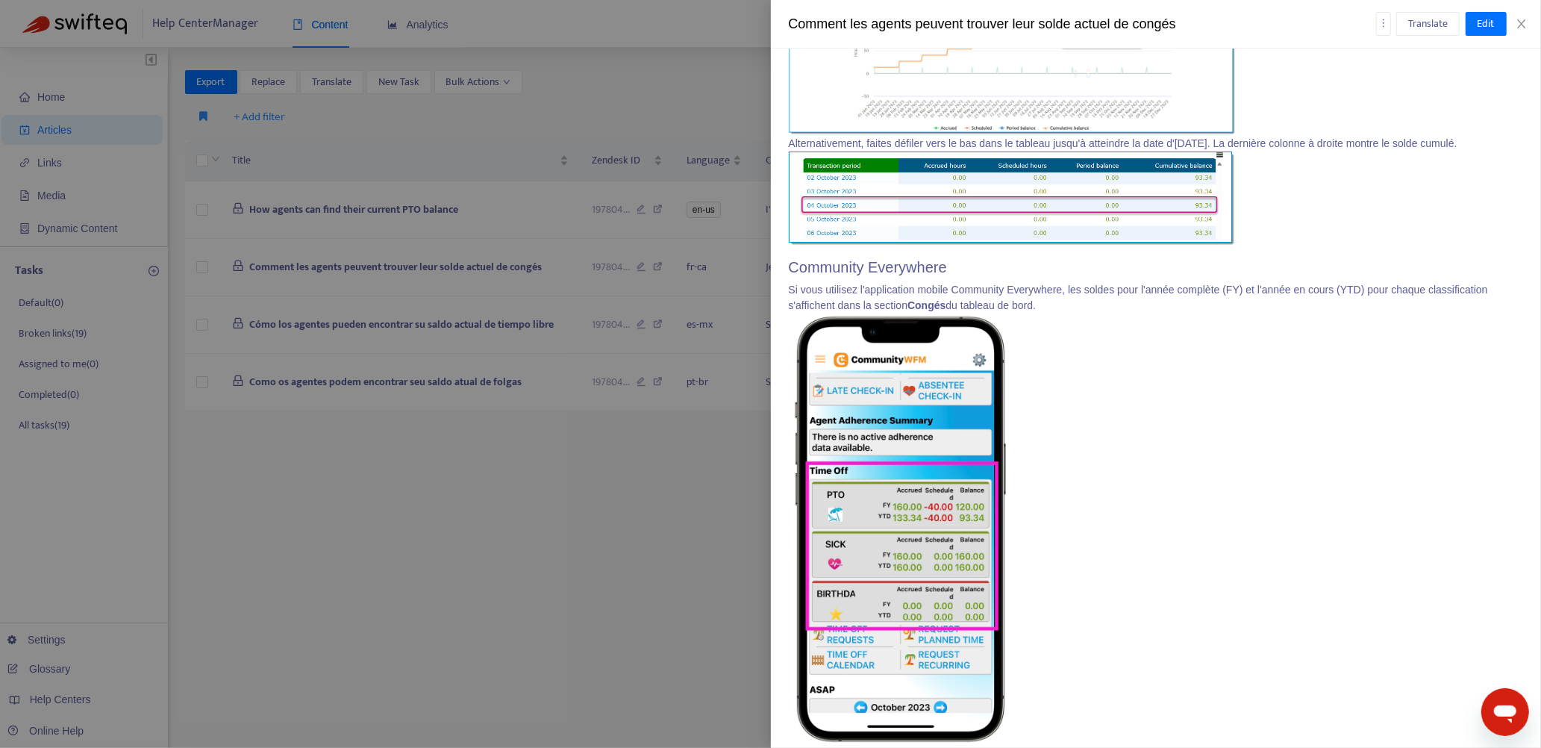
click at [560, 366] on div at bounding box center [770, 374] width 1541 height 748
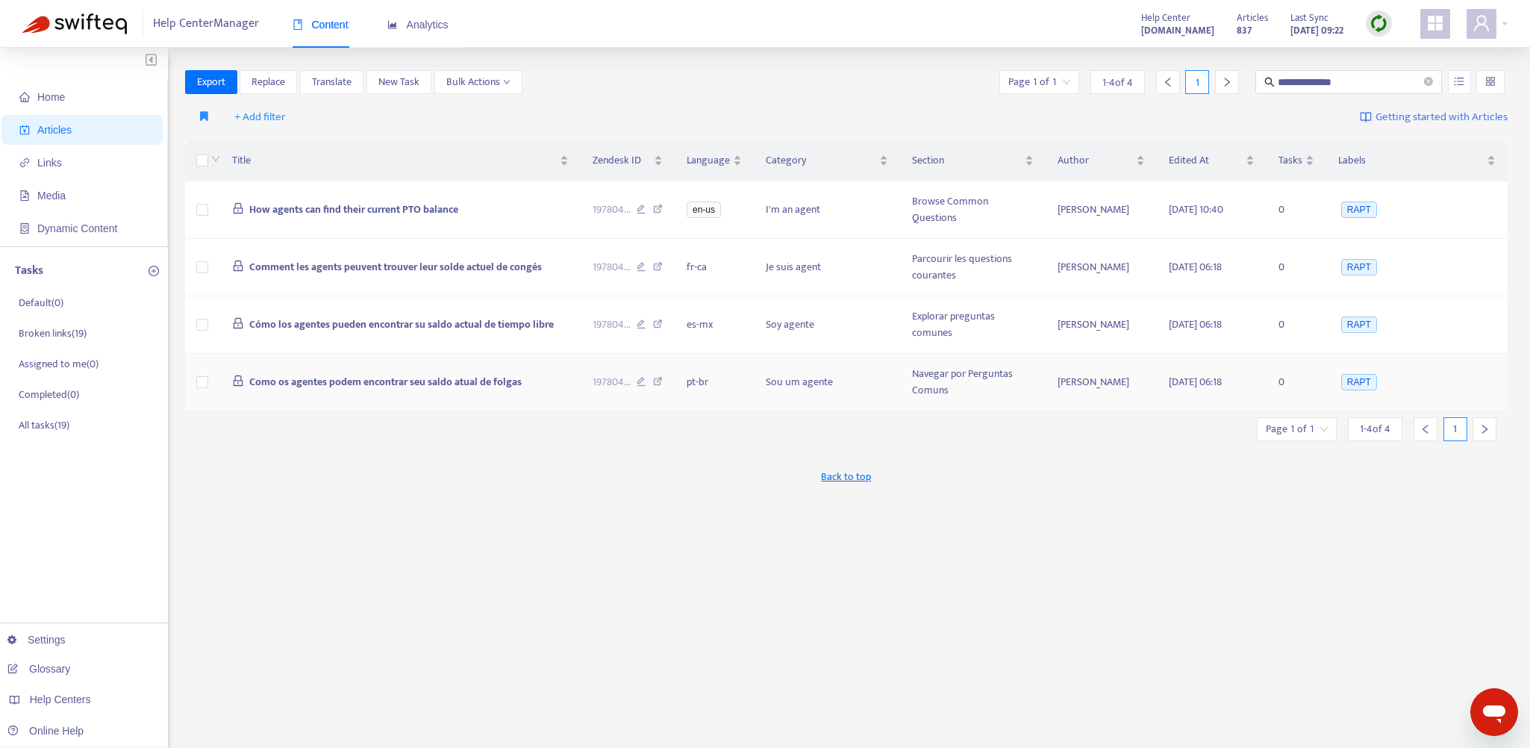
click at [553, 376] on td "Como os agentes podem encontrar seu saldo atual de folgas" at bounding box center [400, 382] width 360 height 57
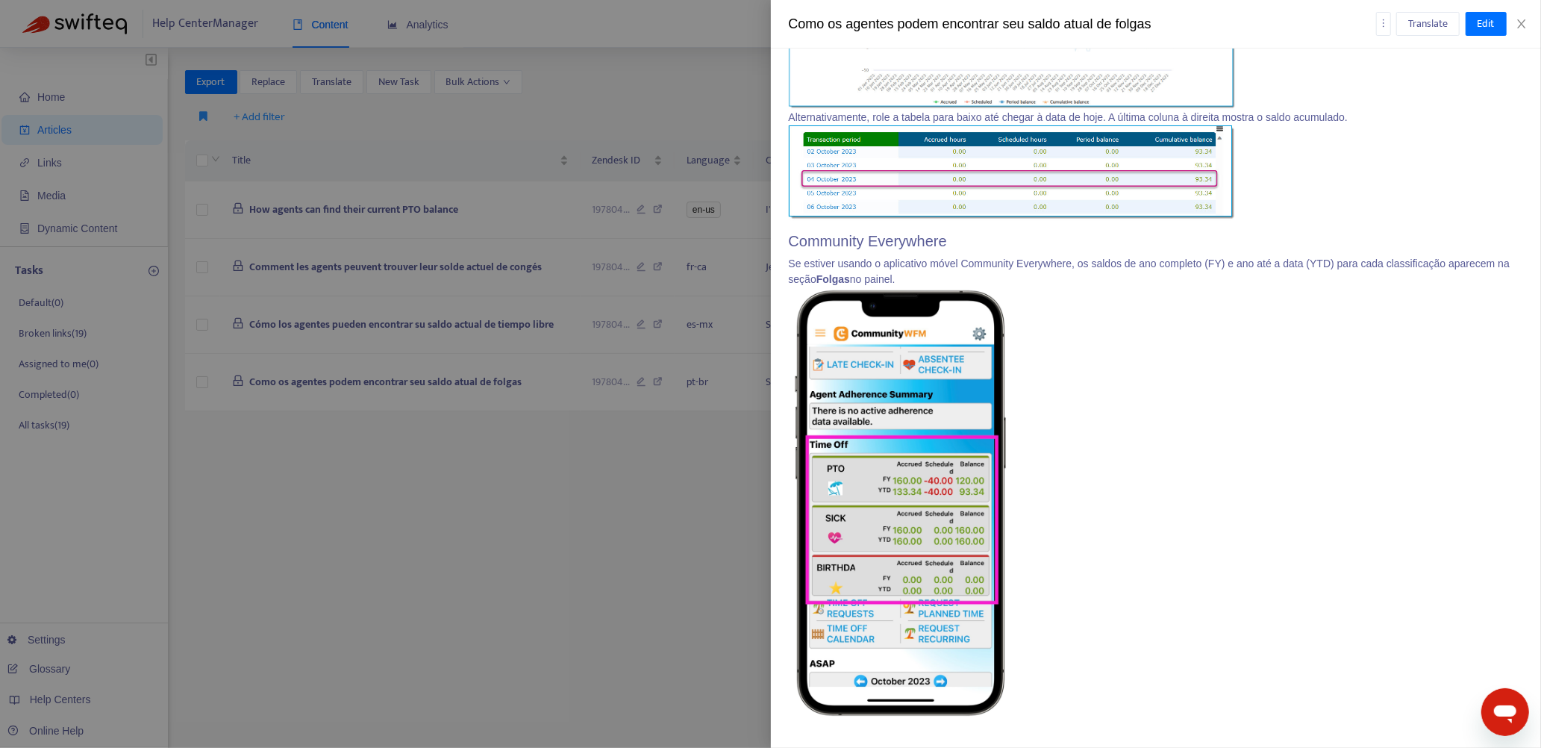
scroll to position [1045, 0]
click at [734, 401] on div at bounding box center [770, 374] width 1541 height 748
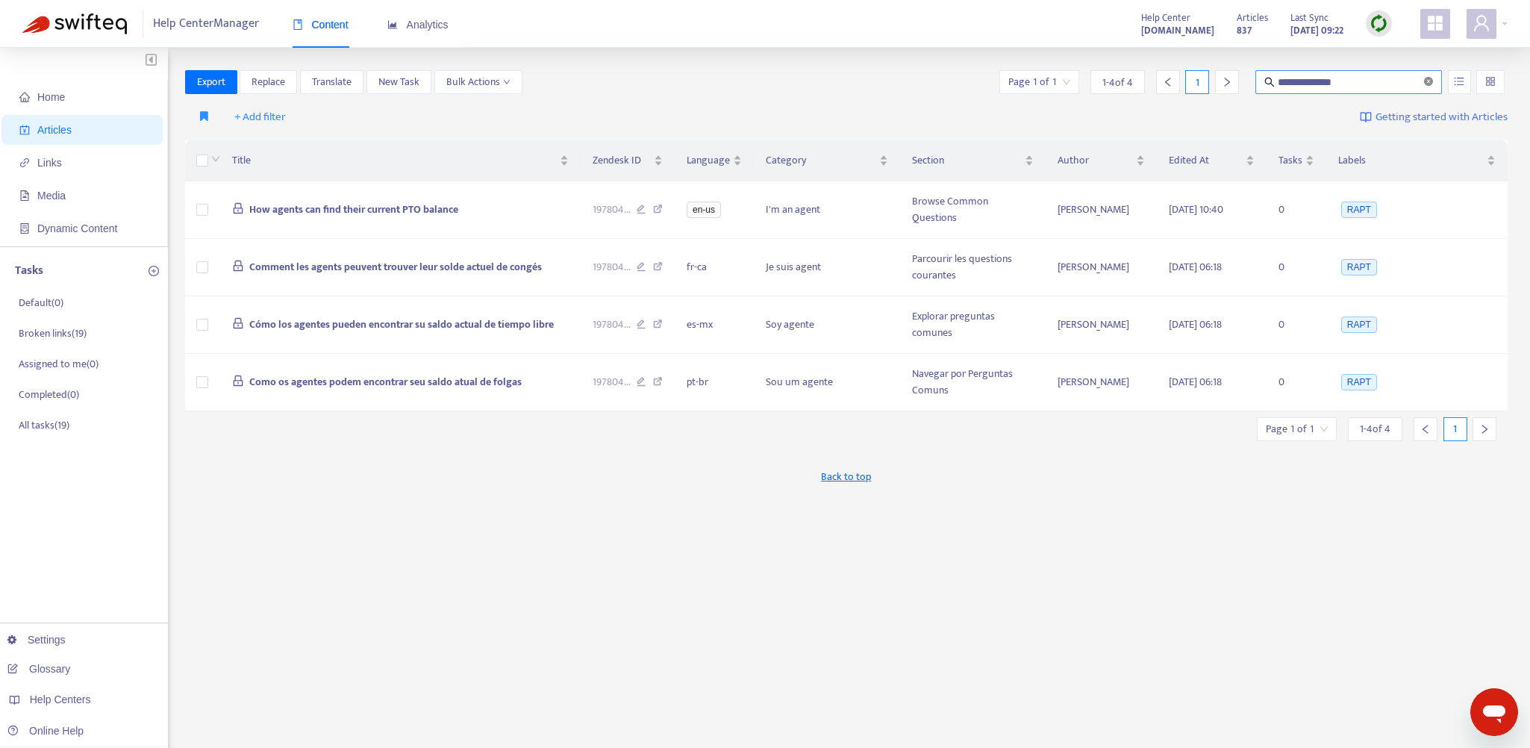
click at [913, 78] on icon "close-circle" at bounding box center [1428, 81] width 9 height 9
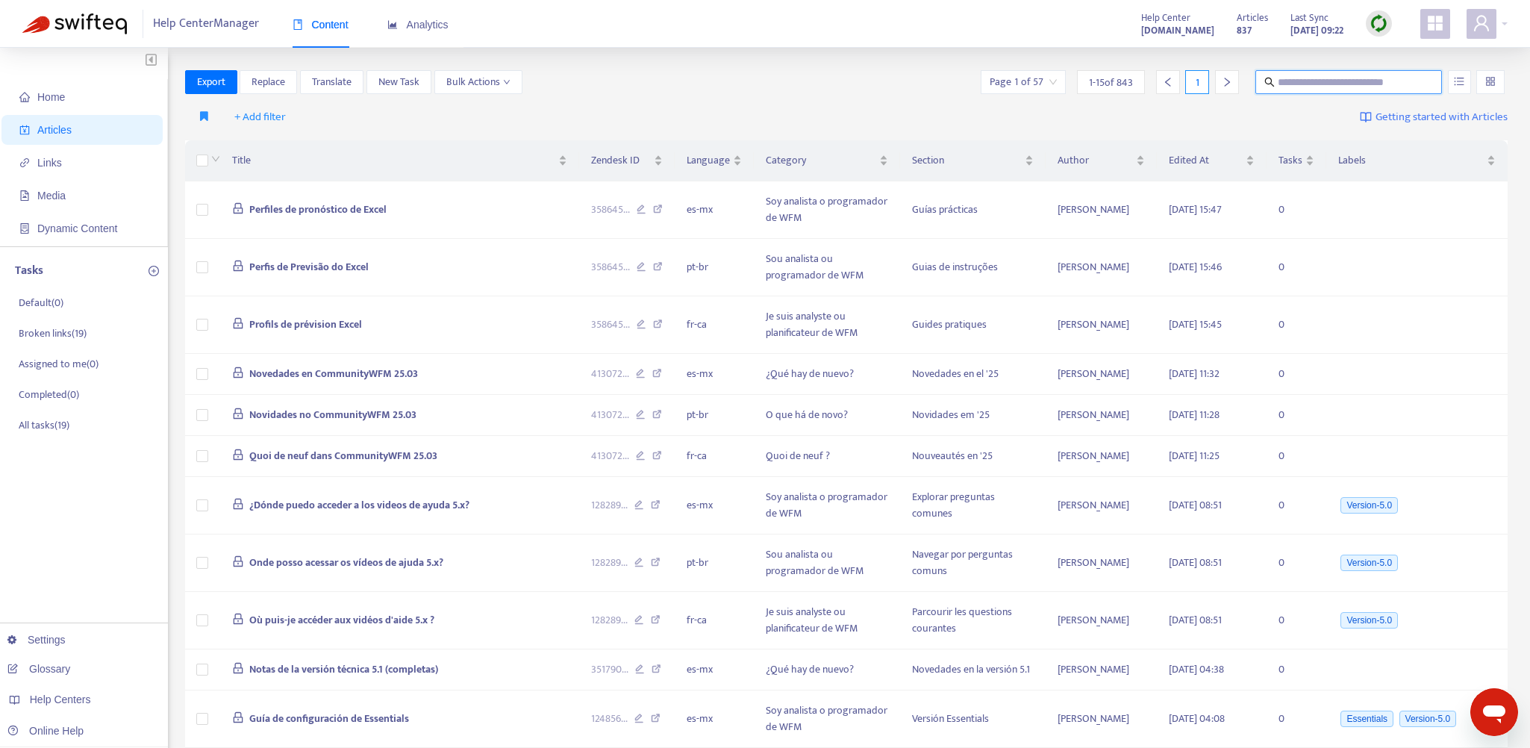
click at [913, 84] on input "text" at bounding box center [1348, 82] width 143 height 16
paste input "**********"
type input "**********"
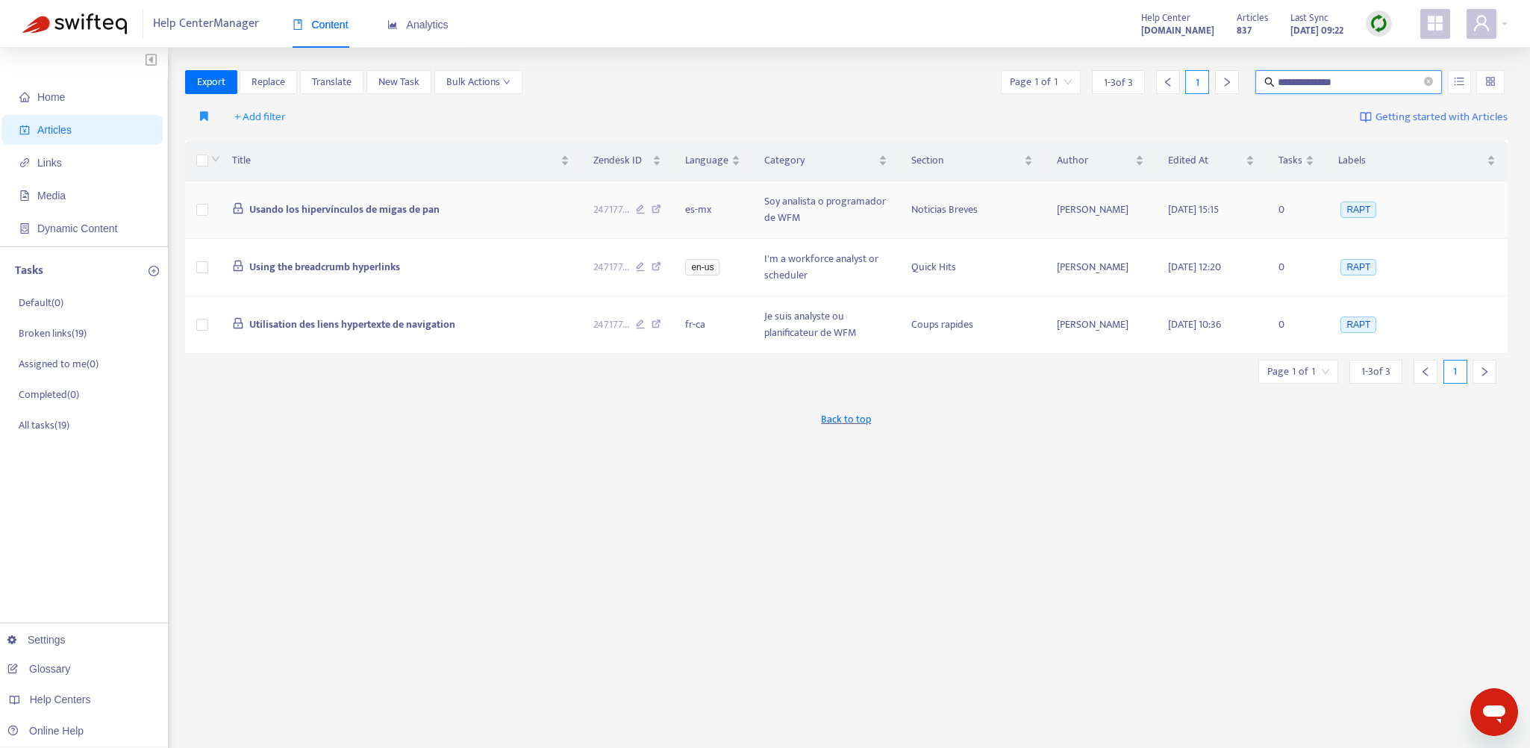
click at [534, 202] on td "Usando los hipervínculos de migas de pan" at bounding box center [400, 209] width 361 height 57
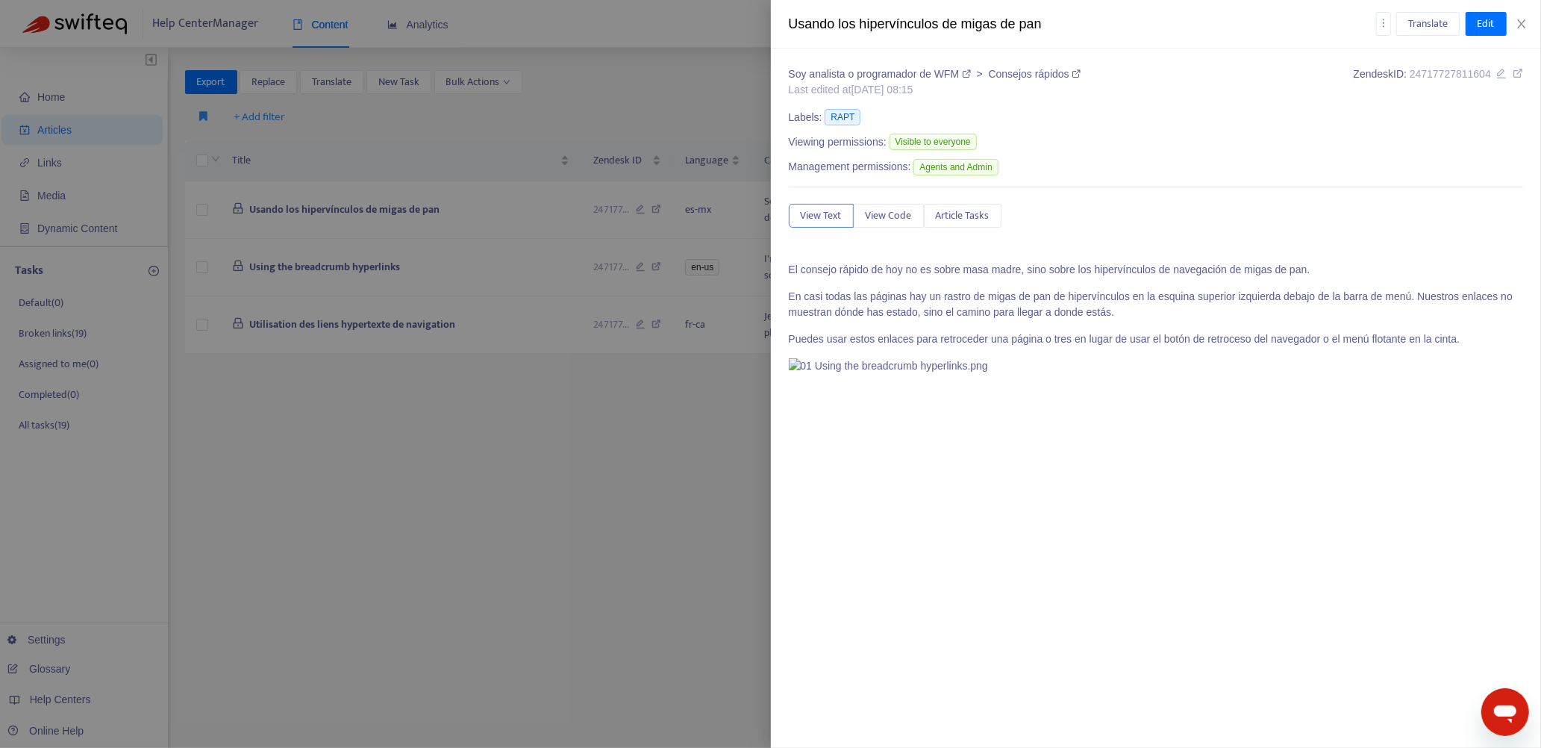
click at [528, 401] on div at bounding box center [770, 374] width 1541 height 748
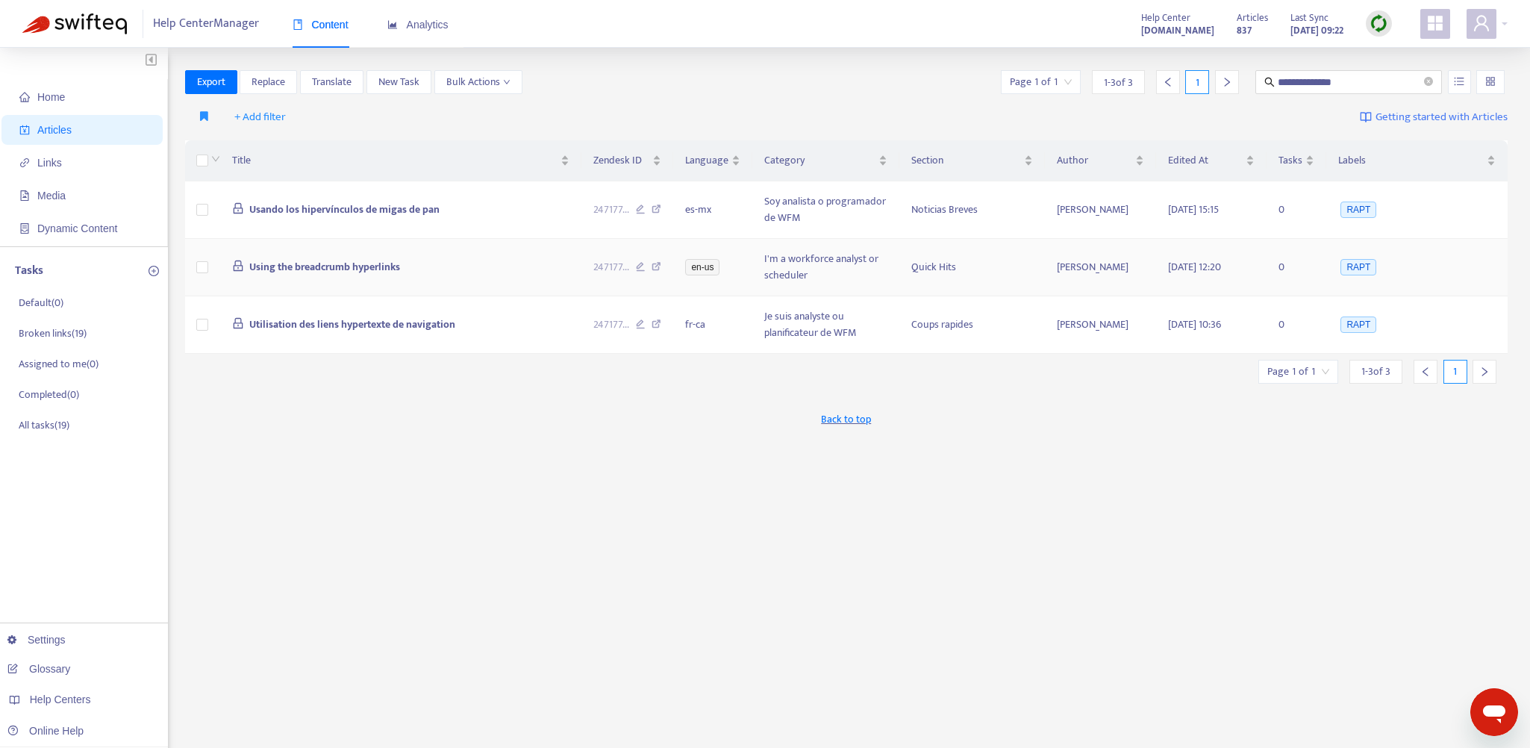
click at [519, 263] on td "Using the breadcrumb hyperlinks" at bounding box center [400, 267] width 361 height 57
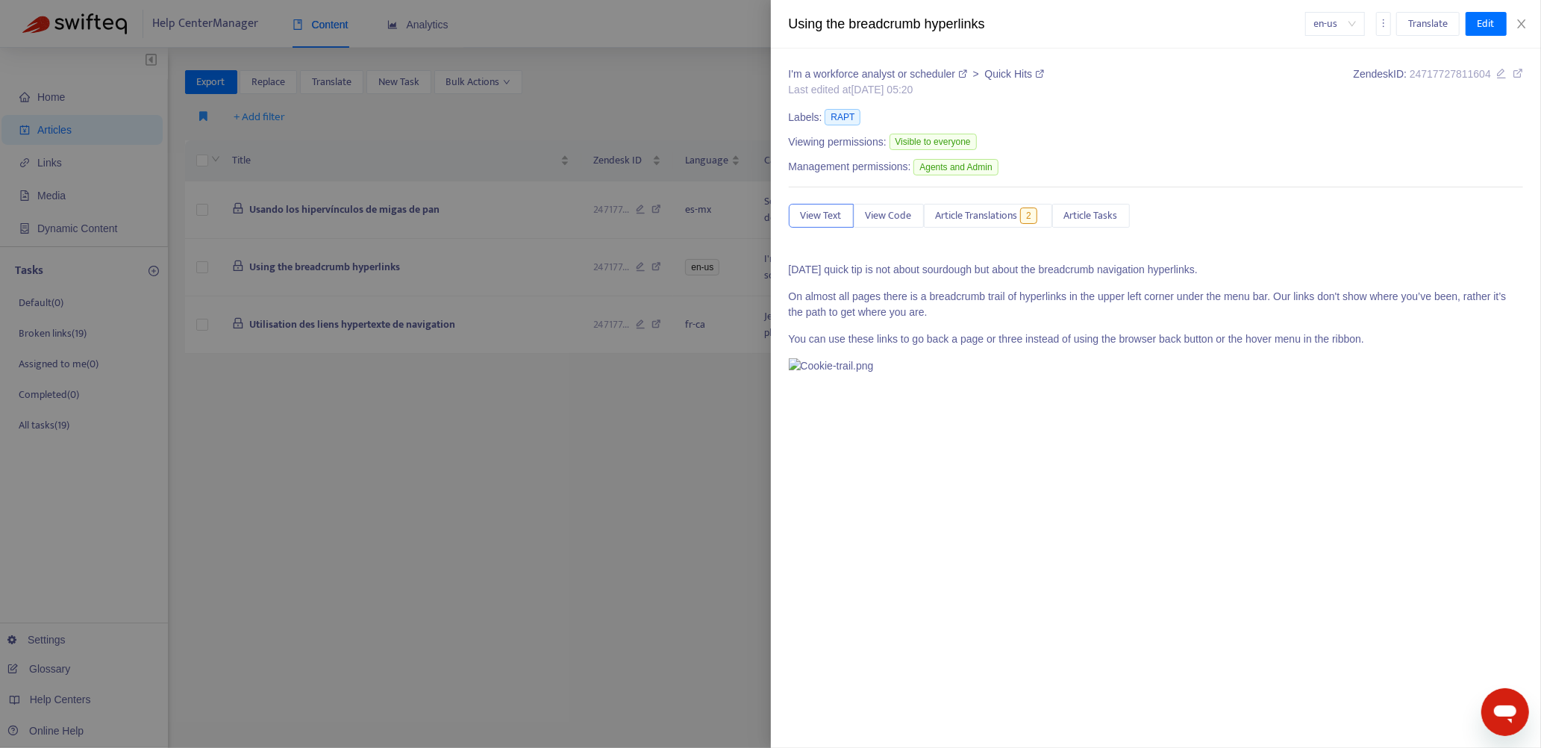
drag, startPoint x: 632, startPoint y: 460, endPoint x: 616, endPoint y: 454, distance: 17.2
click at [631, 401] on div at bounding box center [770, 374] width 1541 height 748
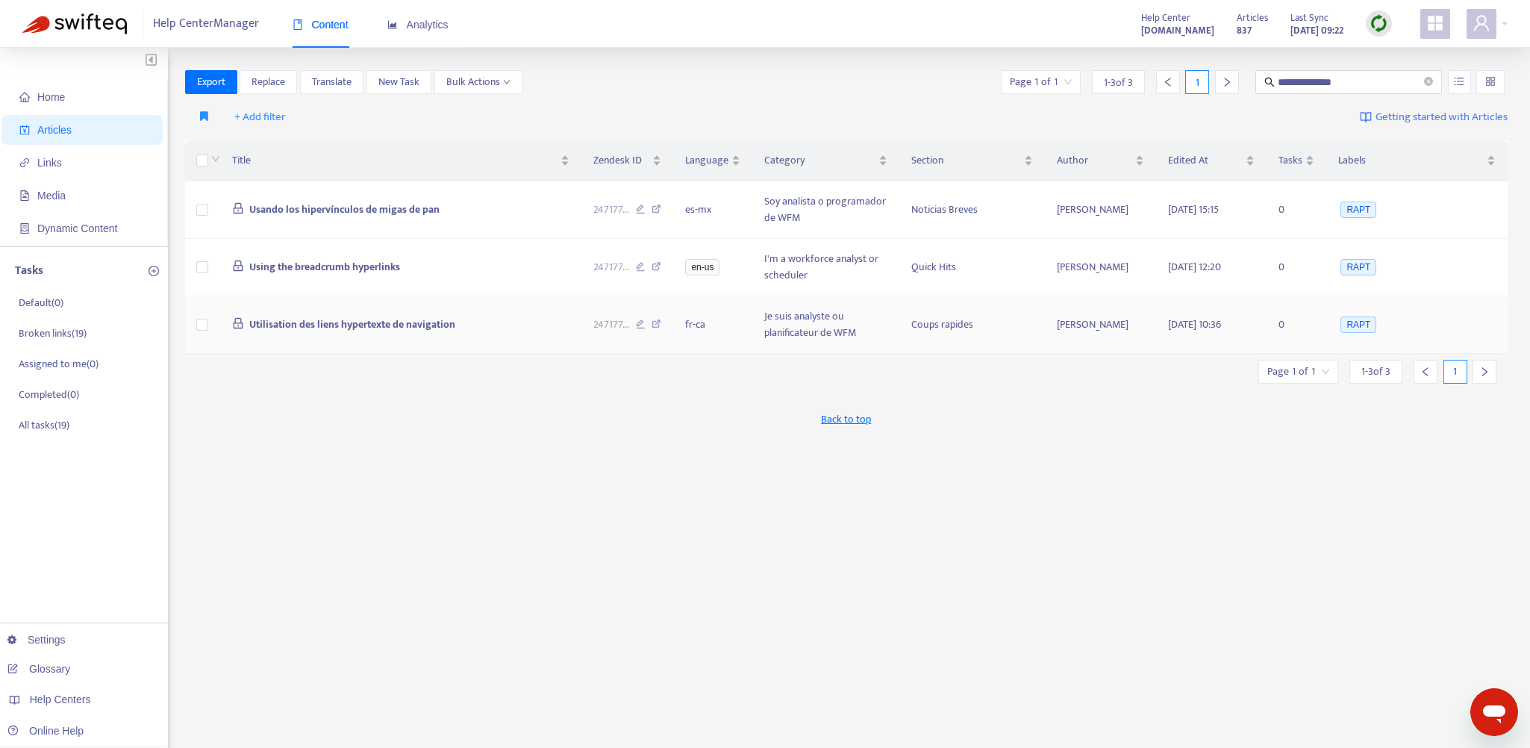
click at [531, 319] on td "Utilisation des liens hypertexte de navigation" at bounding box center [400, 324] width 361 height 57
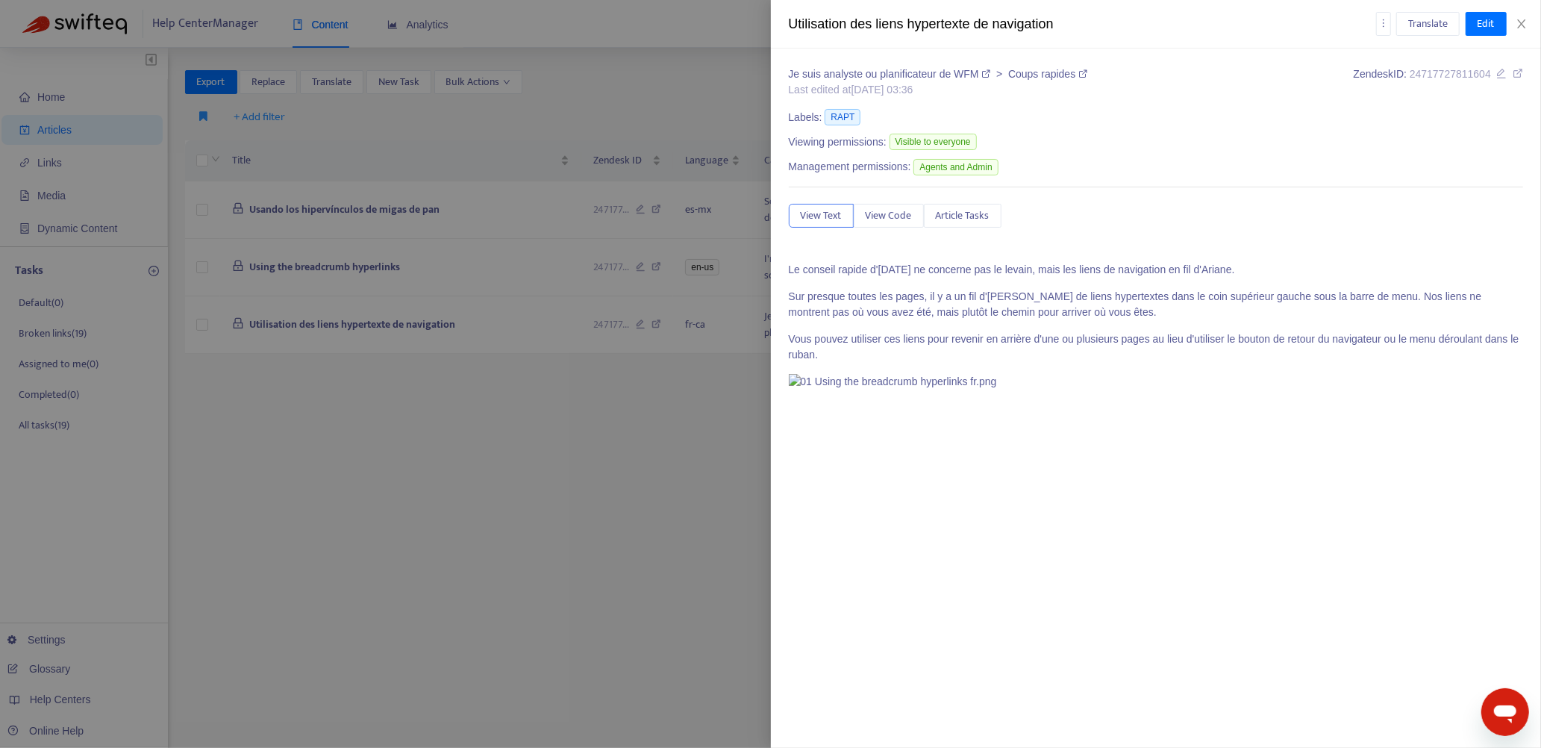
click at [572, 401] on div at bounding box center [770, 374] width 1541 height 748
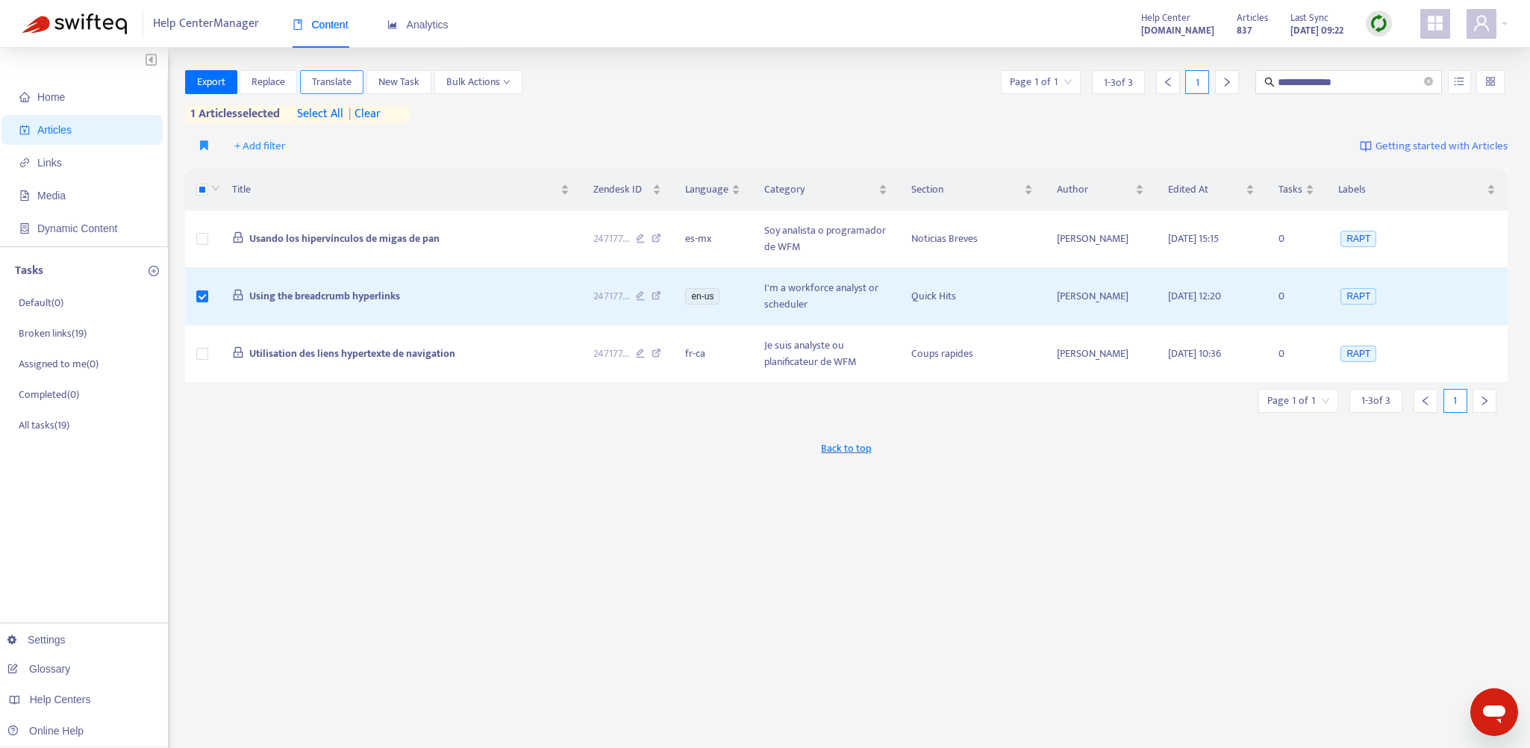
click at [336, 84] on span "Translate" at bounding box center [332, 82] width 40 height 16
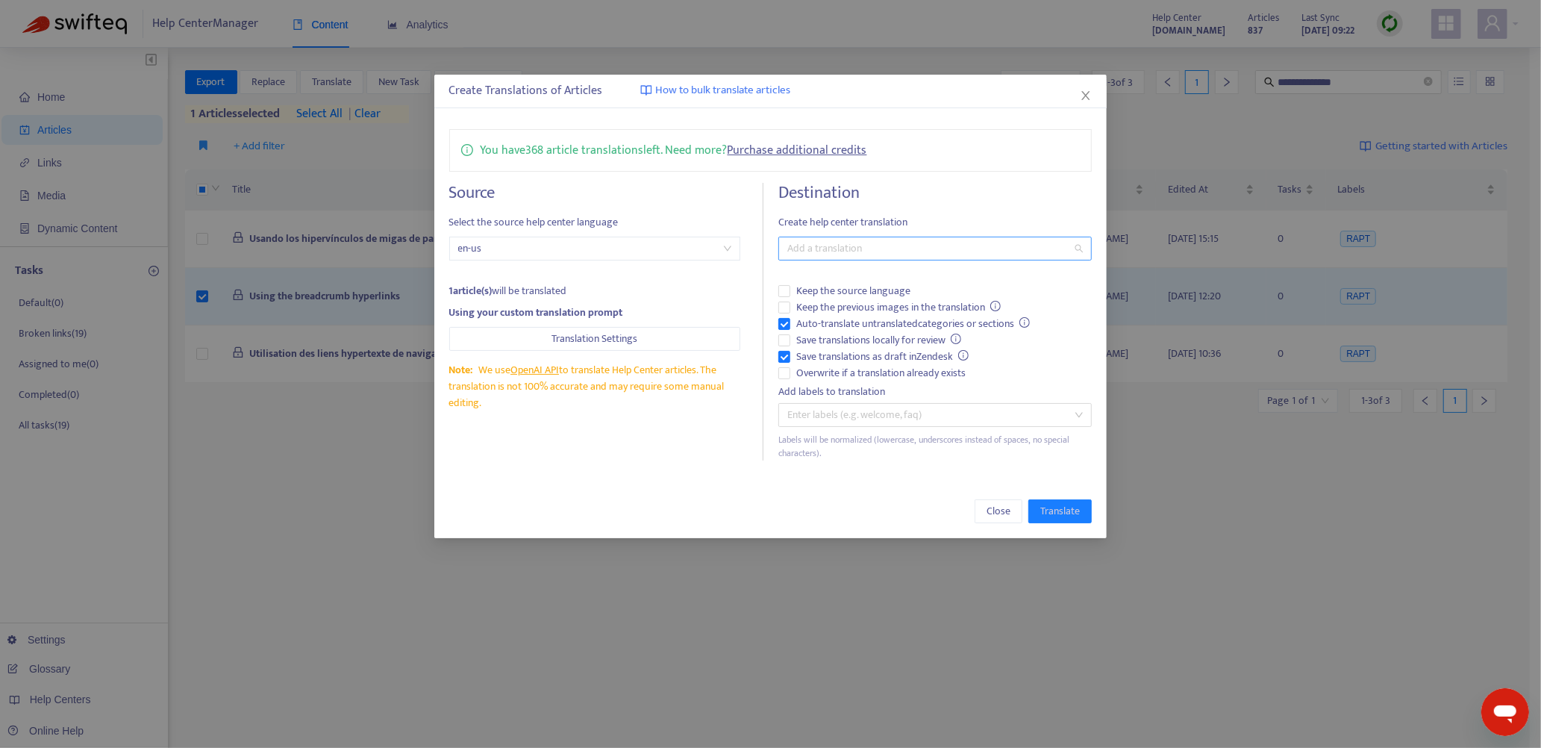
click at [805, 245] on div at bounding box center [928, 249] width 292 height 18
click at [829, 326] on div "Portuguese ([GEOGRAPHIC_DATA]) ( pt-br )" at bounding box center [935, 325] width 290 height 16
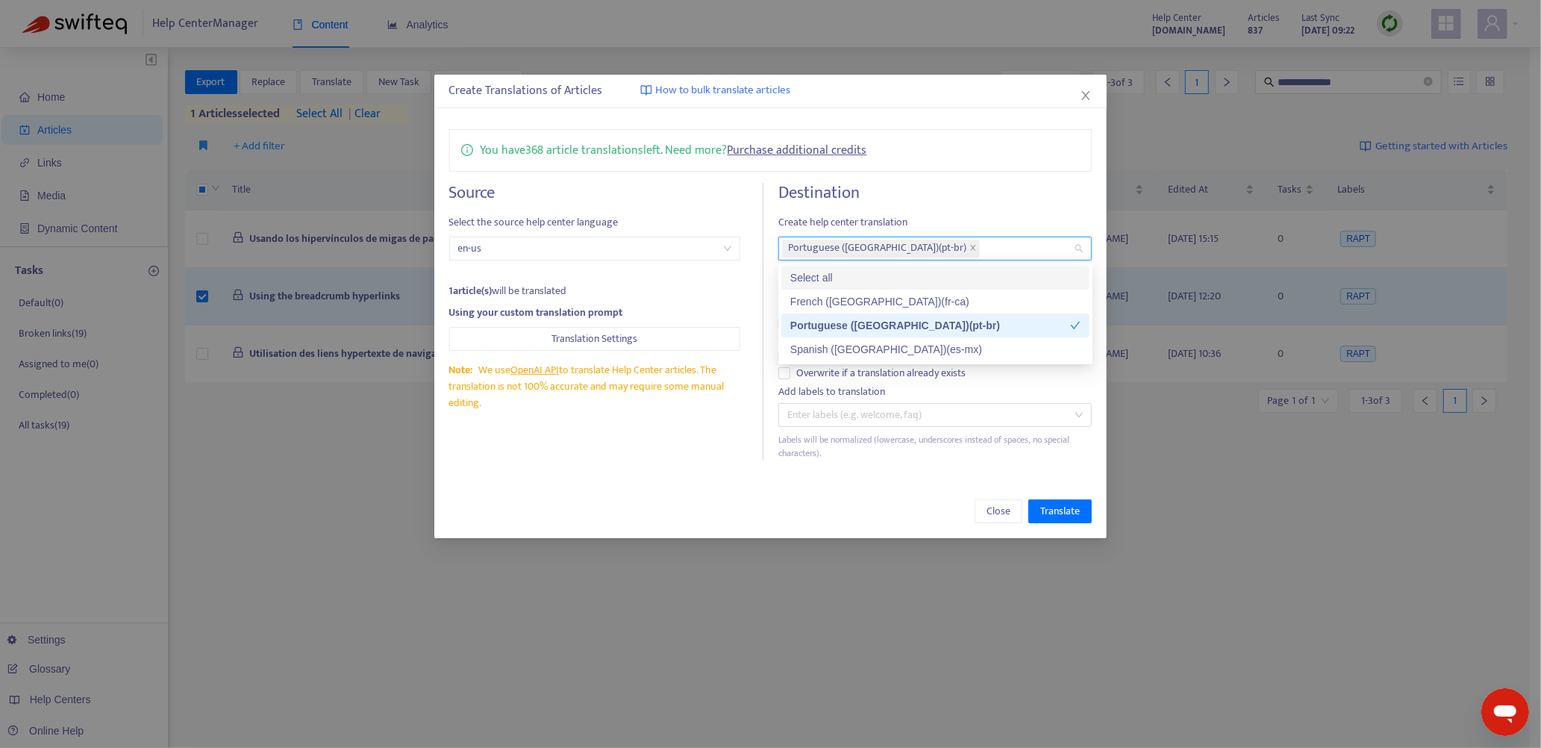
click at [913, 198] on h4 "Destination" at bounding box center [935, 193] width 314 height 20
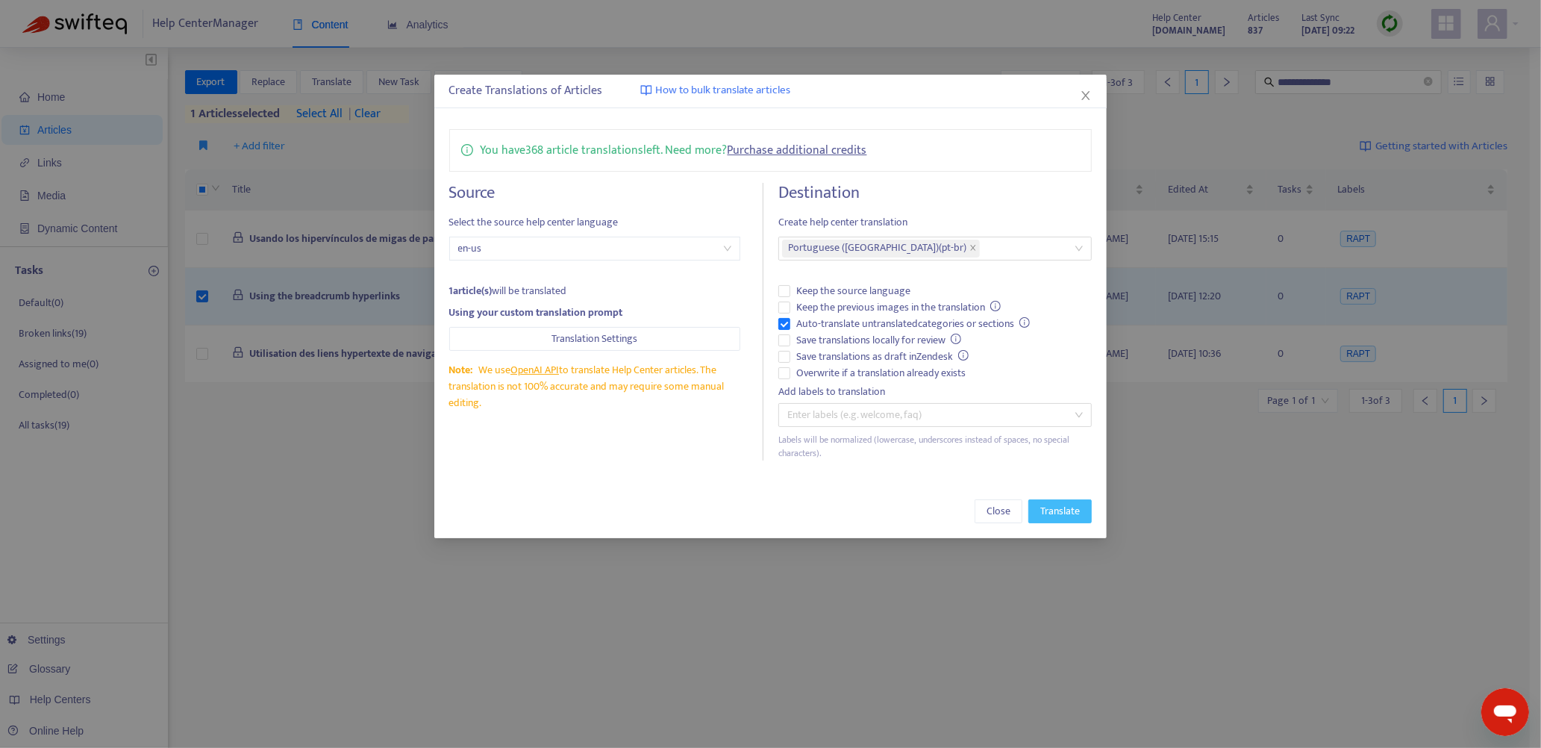
click at [913, 401] on span "Translate" at bounding box center [1060, 511] width 40 height 16
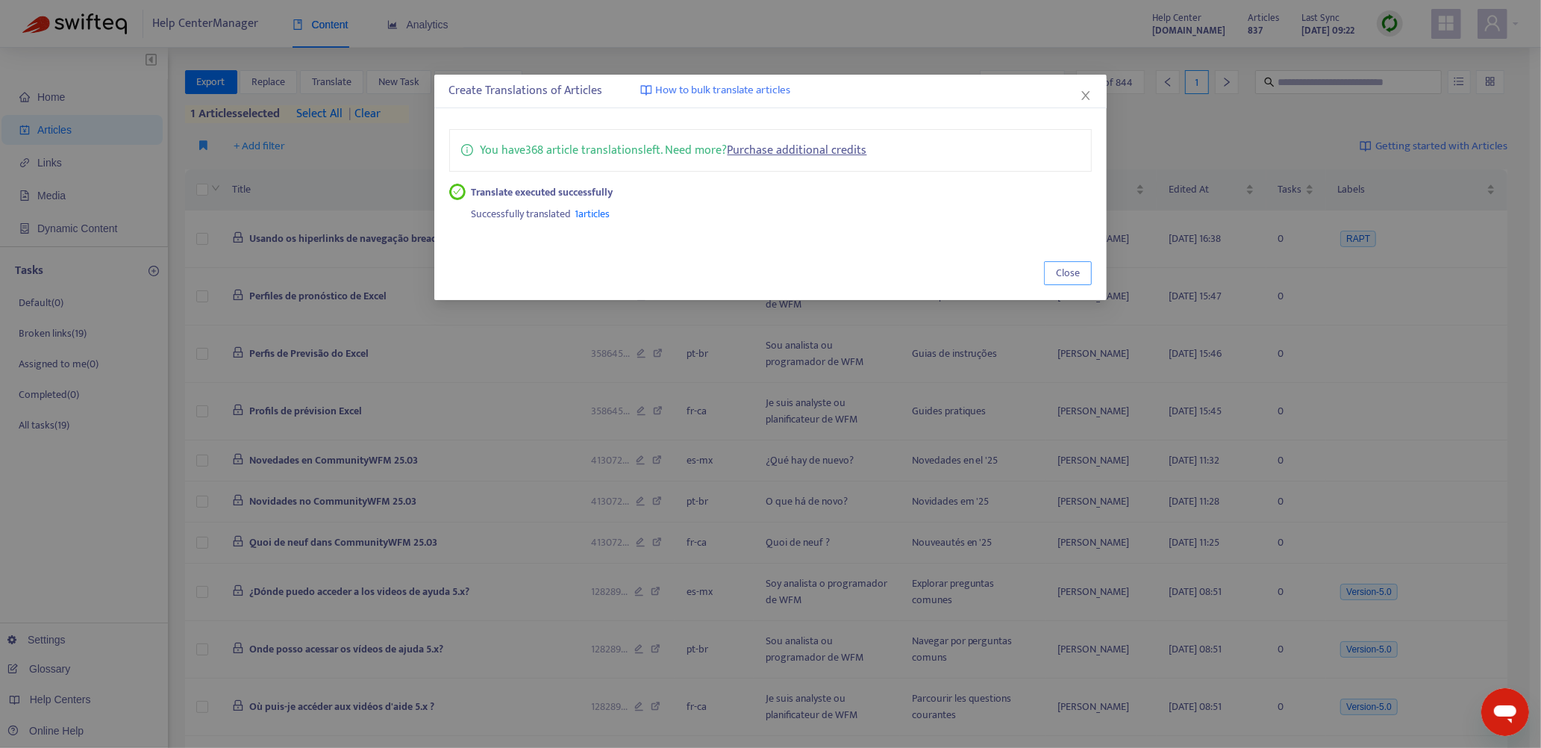
click at [913, 272] on span "Close" at bounding box center [1068, 273] width 24 height 16
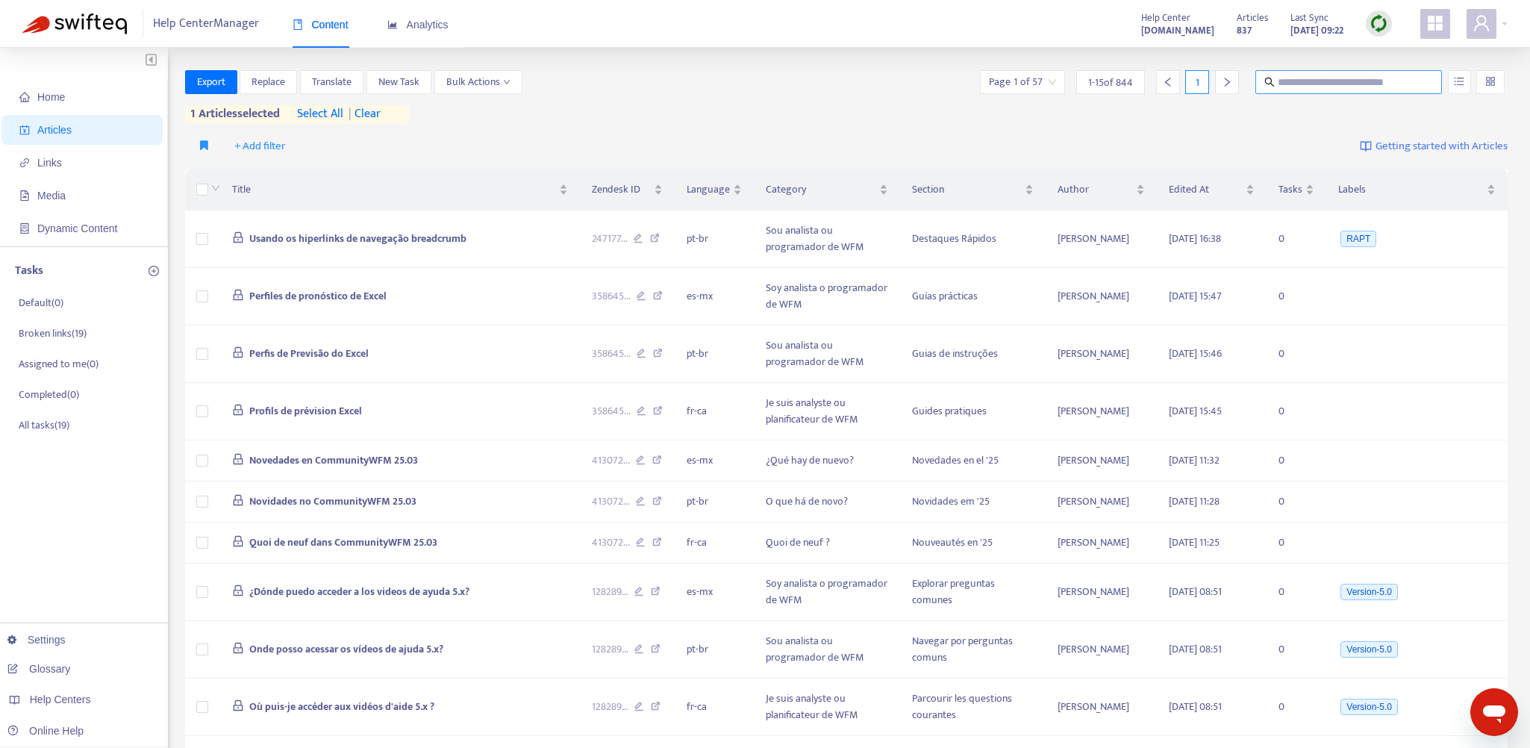
click at [913, 85] on input "text" at bounding box center [1348, 82] width 143 height 16
paste input "**********"
type input "**********"
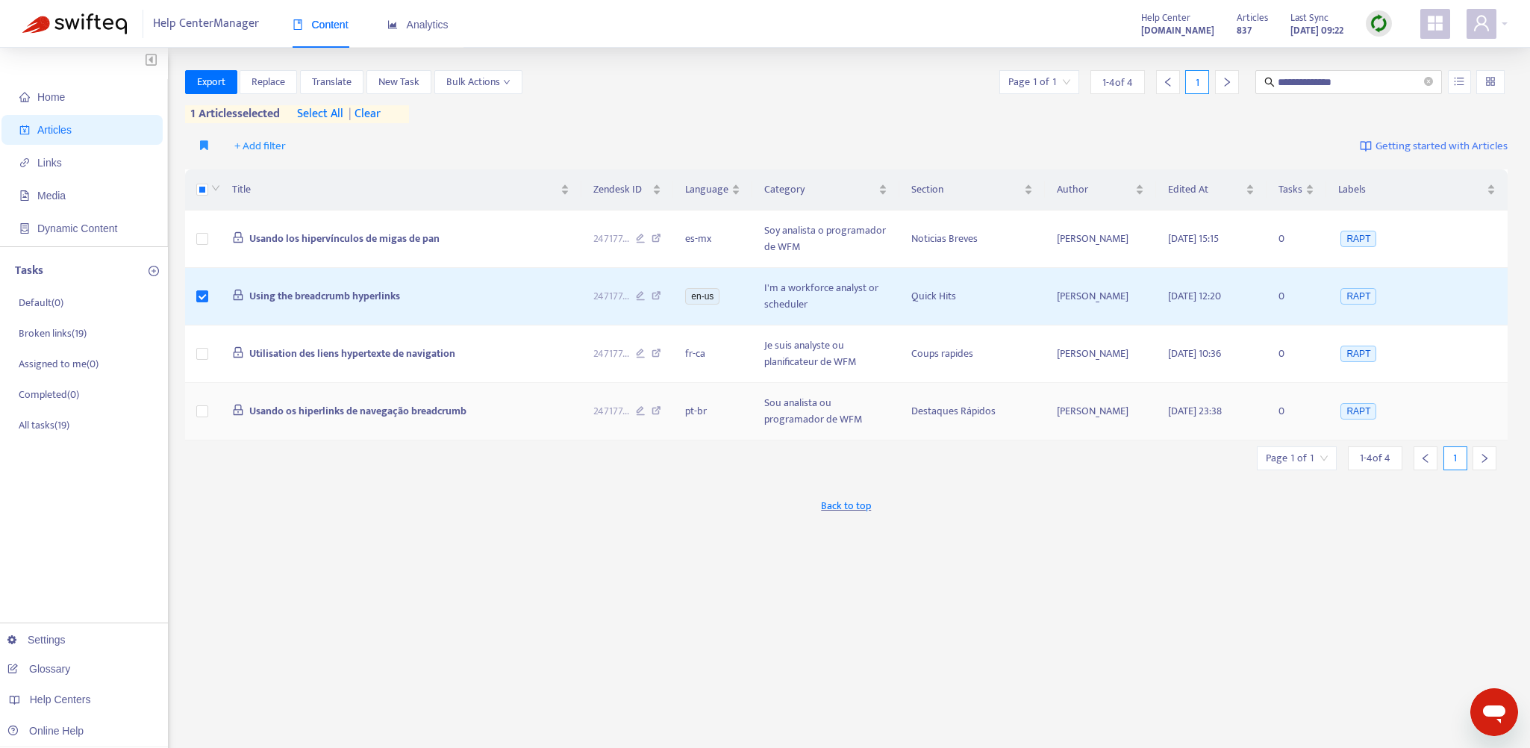
click at [495, 401] on td "Usando os hiperlinks de navegação breadcrumb" at bounding box center [400, 411] width 361 height 57
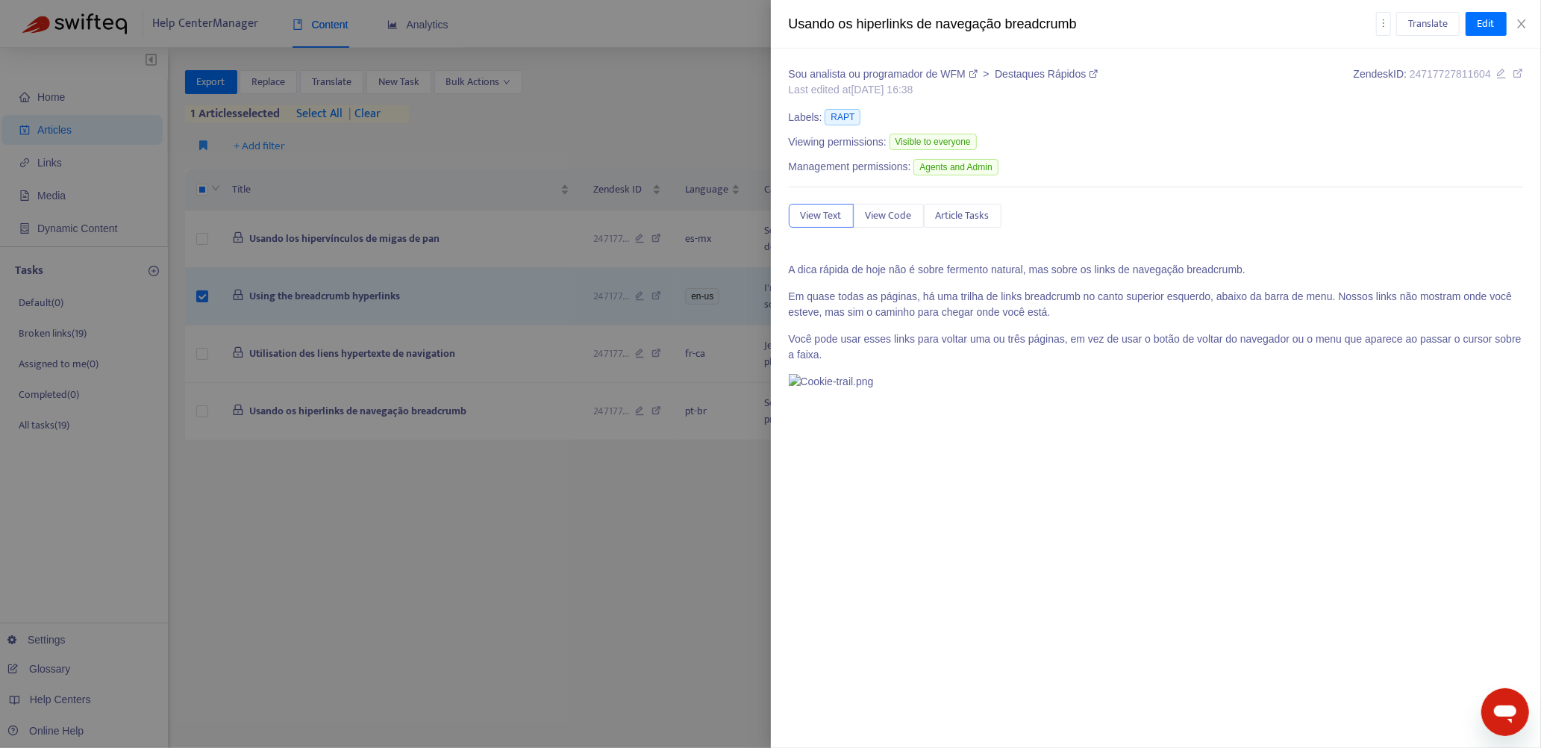
click at [588, 401] on div at bounding box center [770, 374] width 1541 height 748
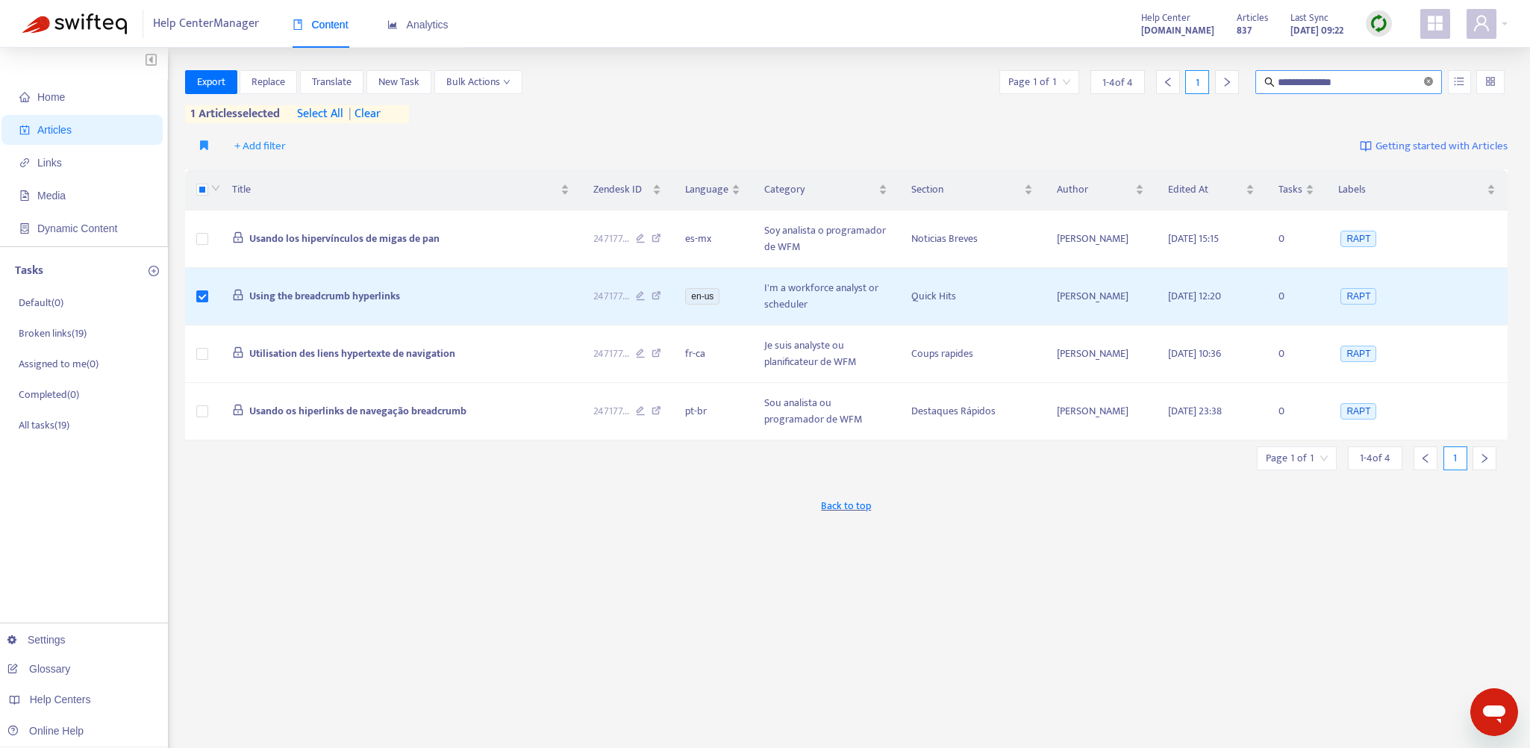
click at [913, 81] on icon "close-circle" at bounding box center [1428, 81] width 9 height 9
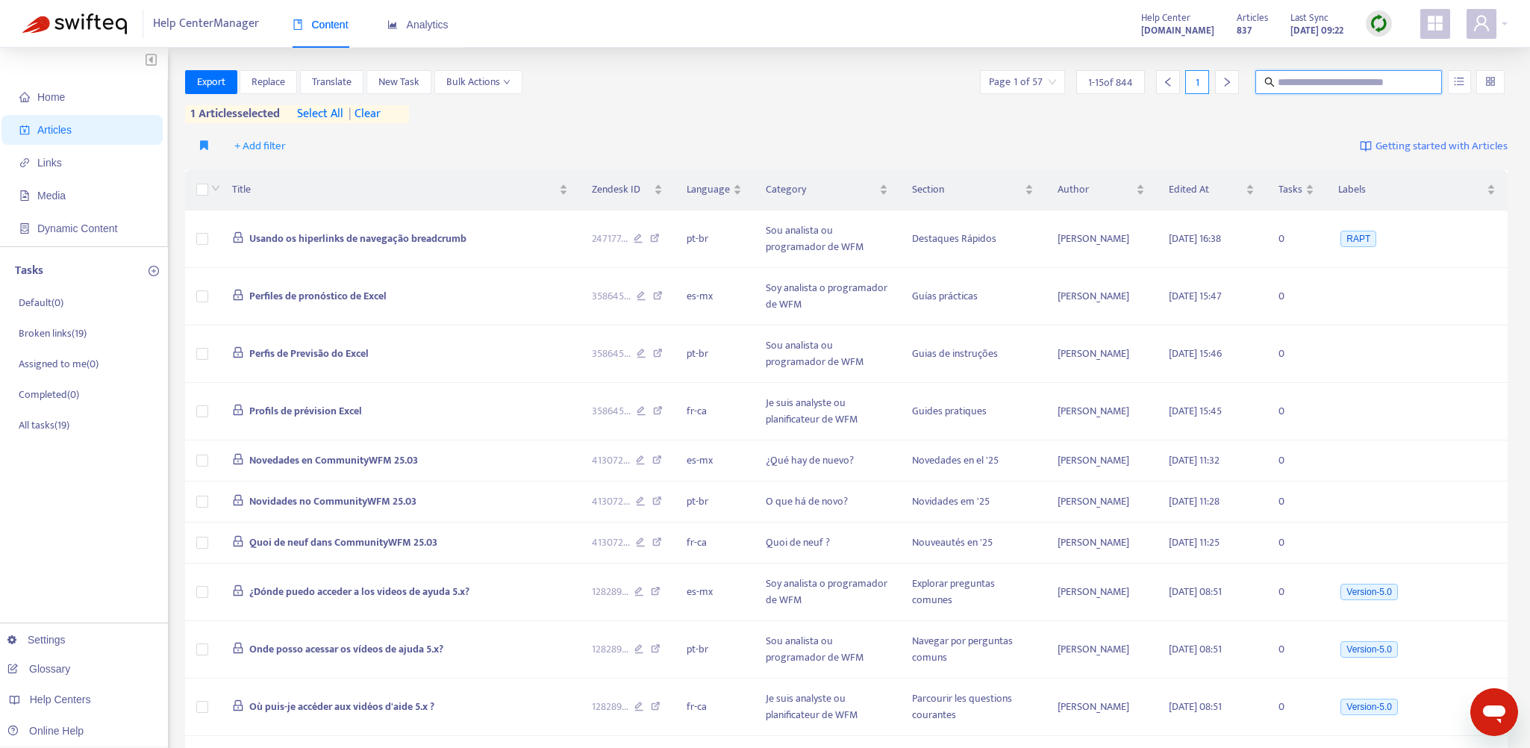
click at [913, 85] on input "text" at bounding box center [1348, 82] width 143 height 16
type input "*******"
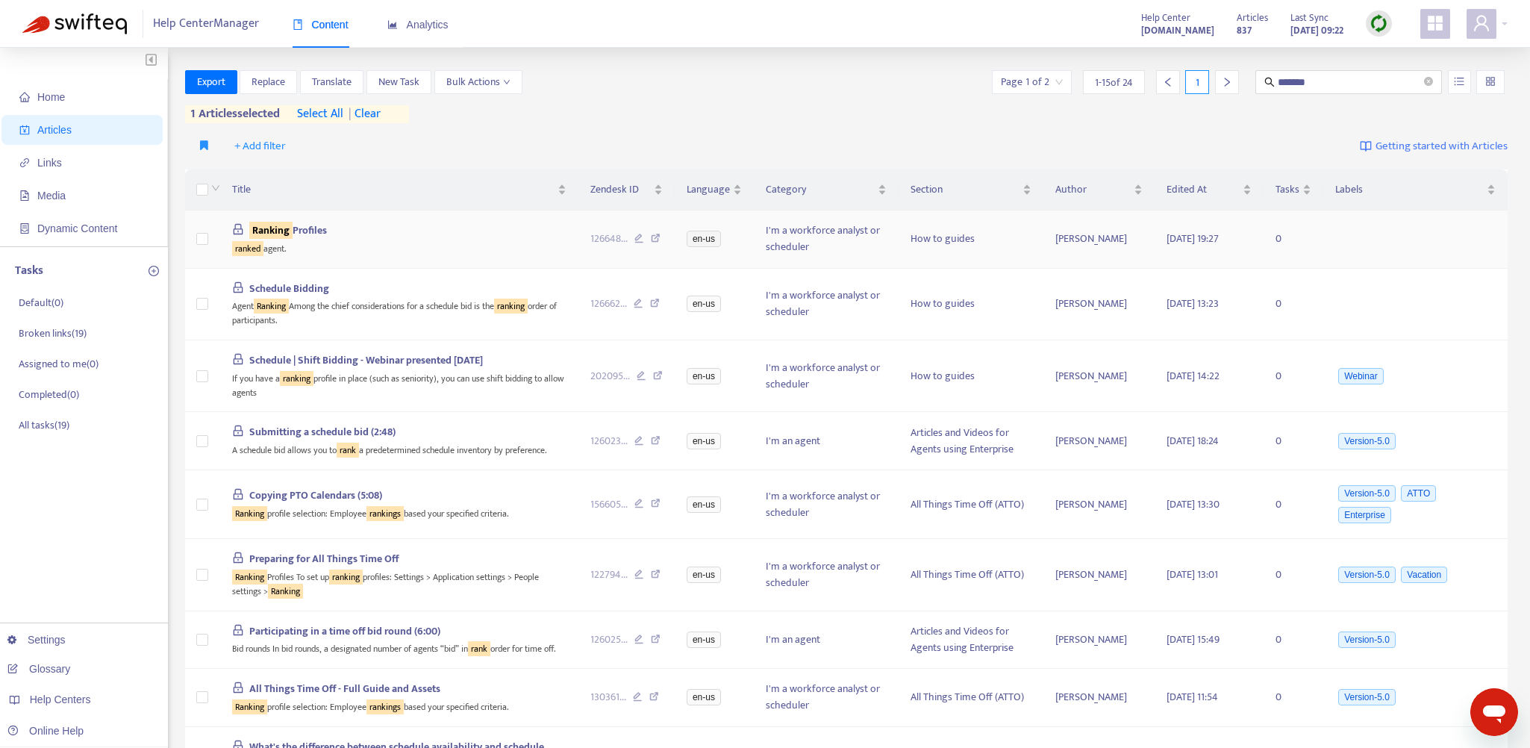
click at [475, 239] on div "ranked agent." at bounding box center [399, 247] width 335 height 17
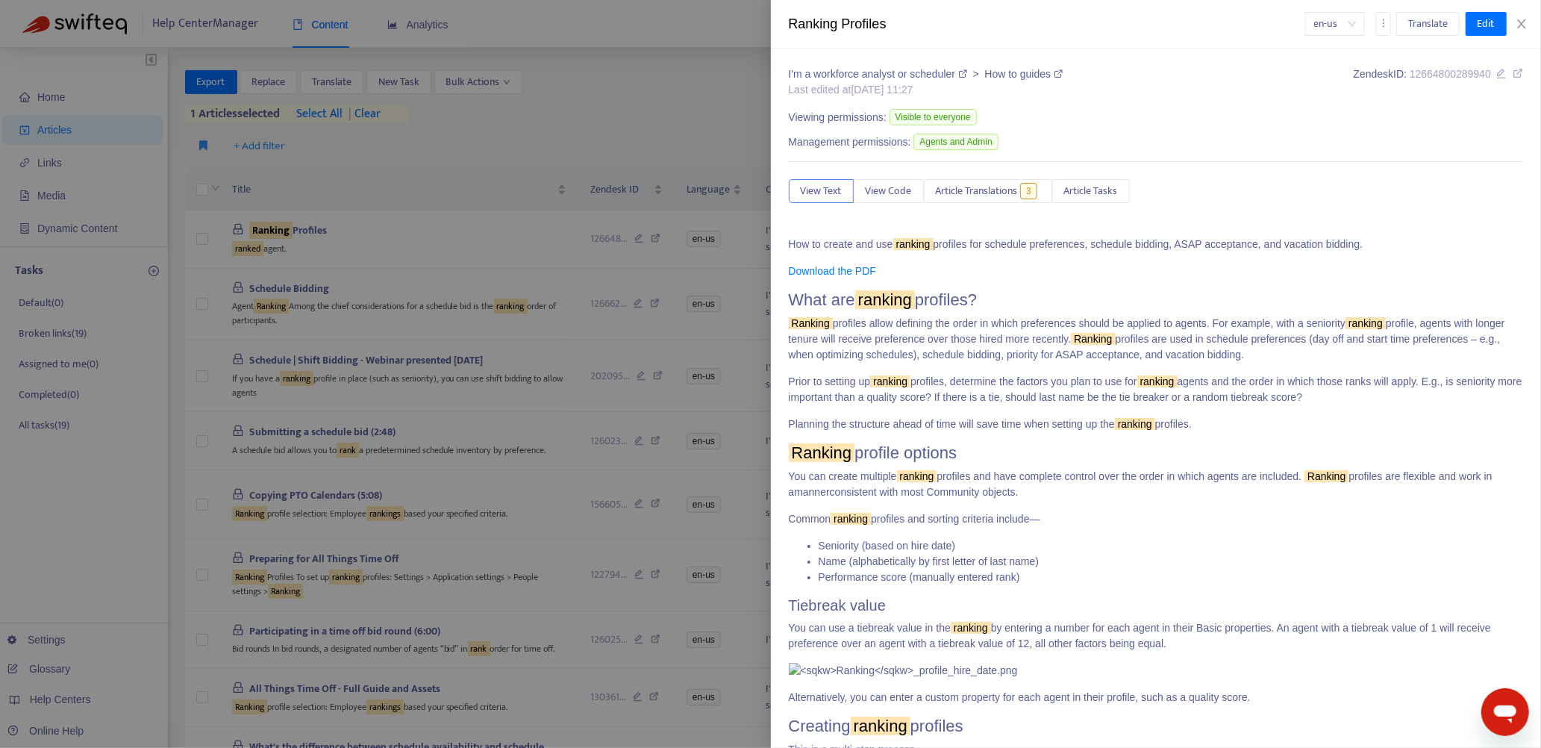
click at [489, 239] on div at bounding box center [770, 374] width 1541 height 748
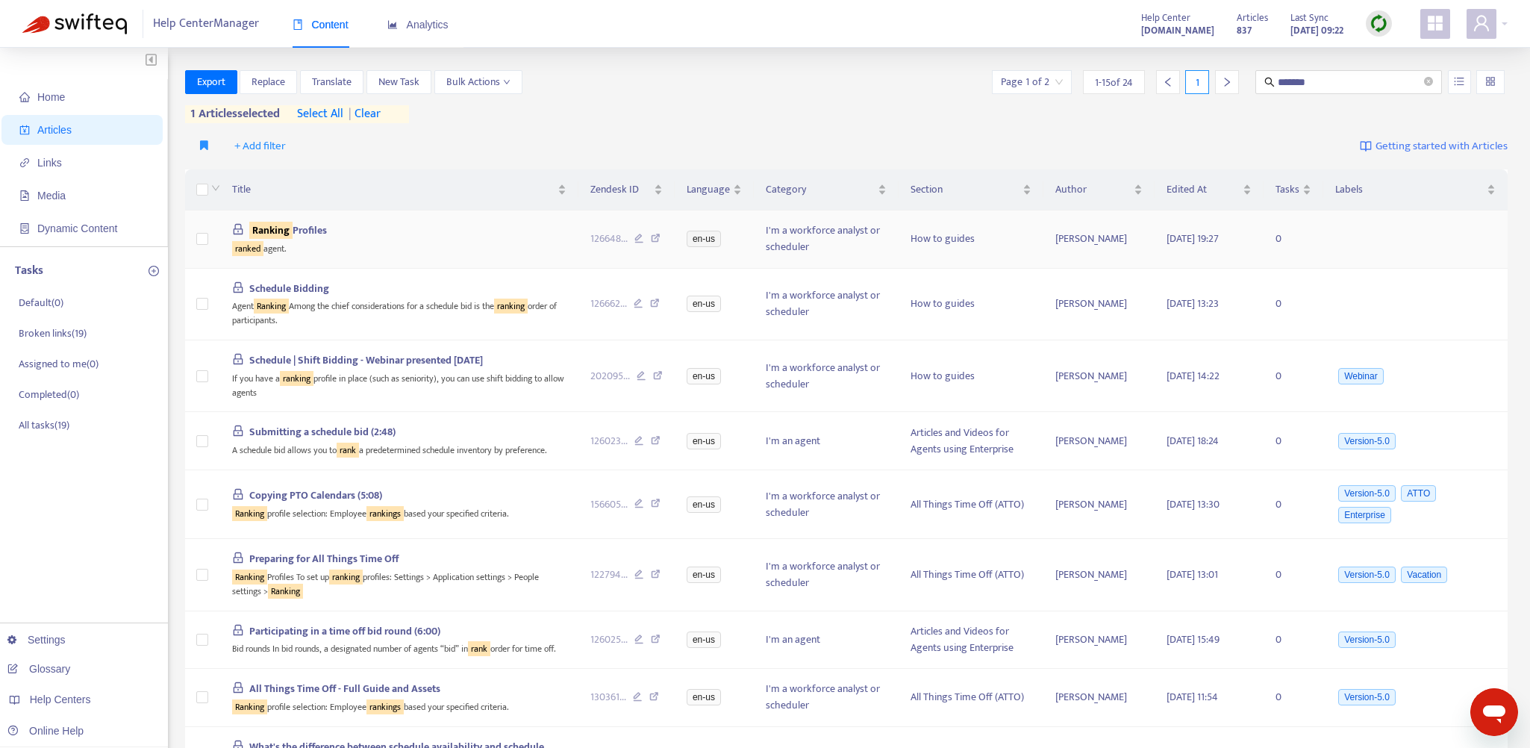
click at [655, 235] on icon at bounding box center [656, 240] width 10 height 13
click at [913, 81] on icon "close-circle" at bounding box center [1428, 81] width 9 height 9
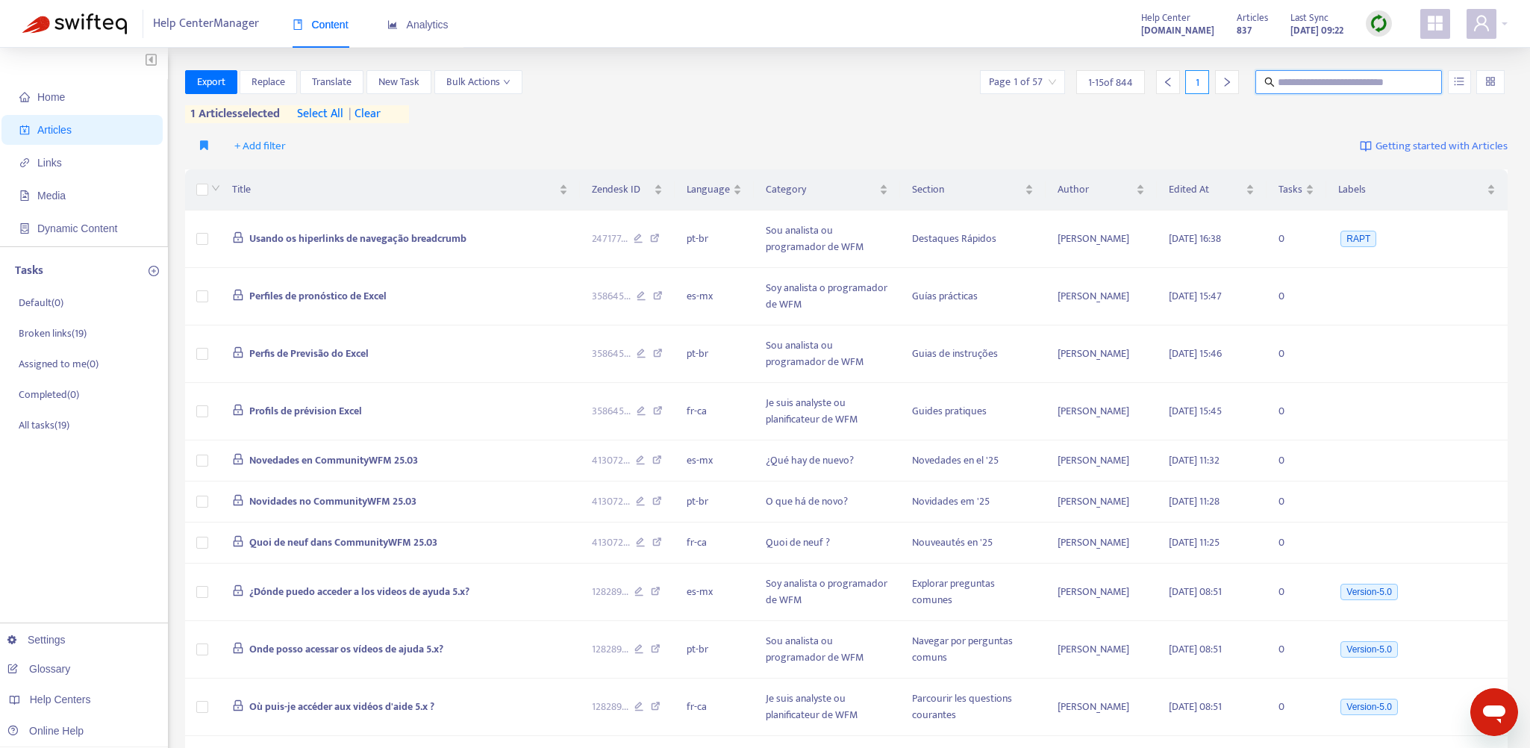
click at [913, 84] on input "text" at bounding box center [1348, 82] width 143 height 16
paste input "**********"
type input "**********"
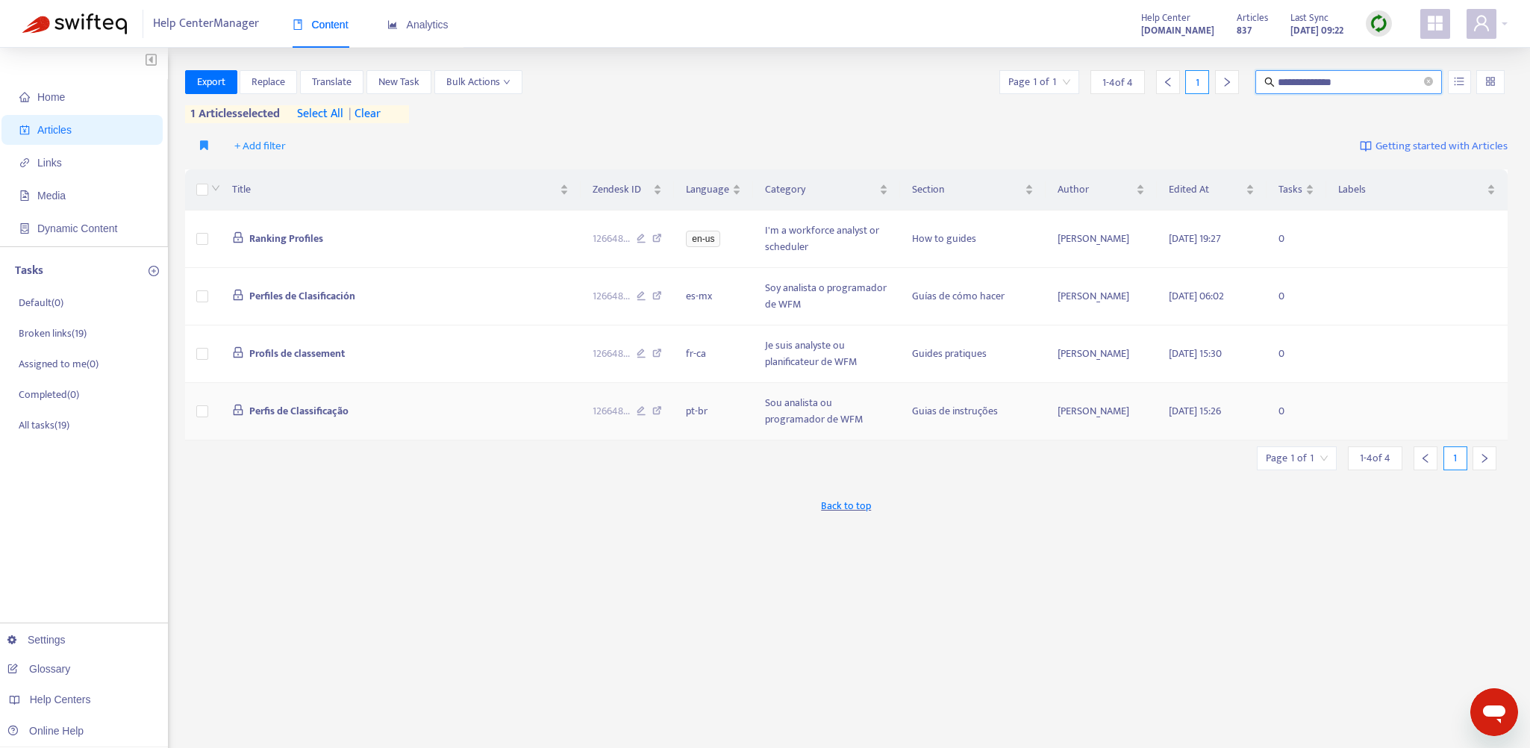
click at [538, 401] on td "Perfis de Classificação" at bounding box center [400, 411] width 360 height 57
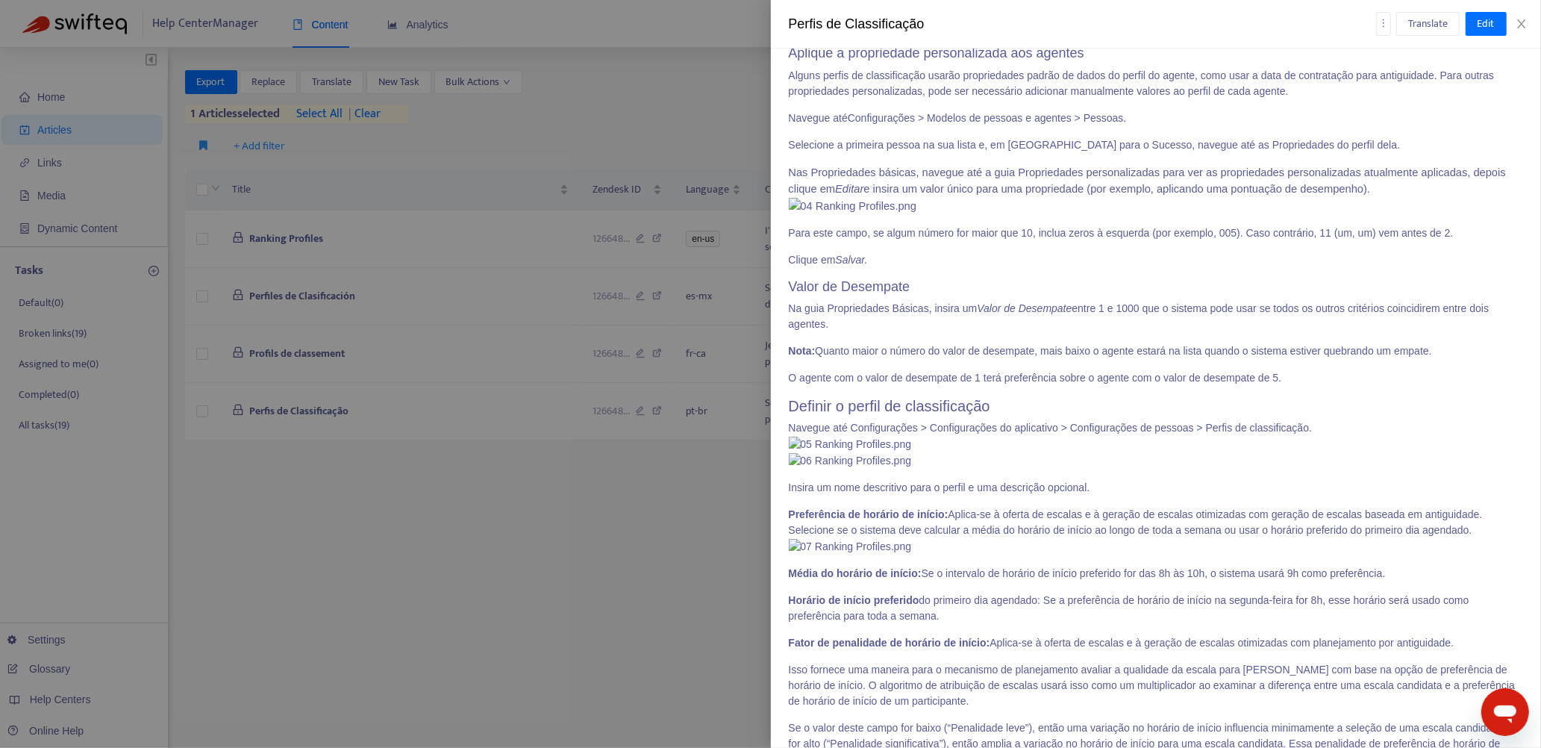
click at [532, 401] on div at bounding box center [770, 374] width 1541 height 748
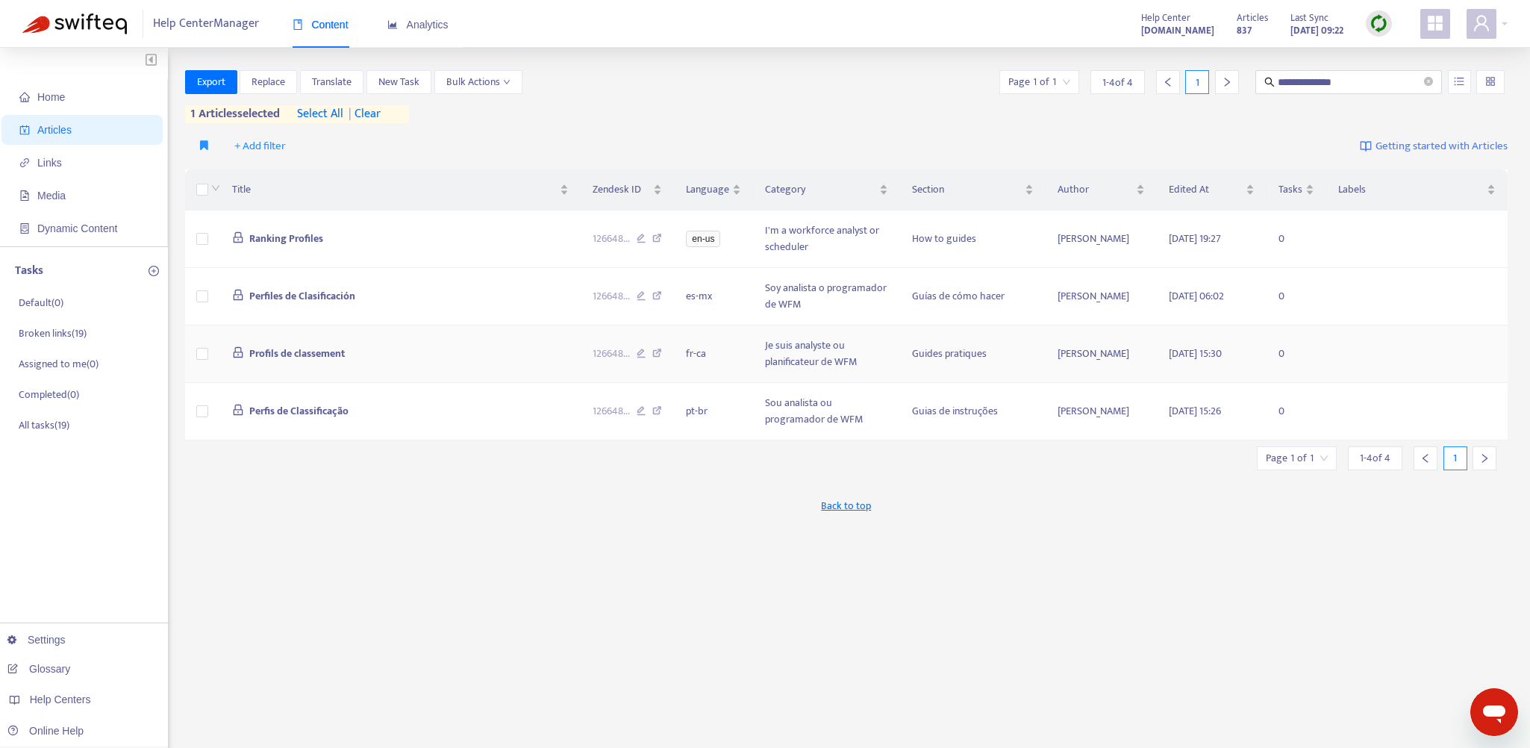
click at [528, 346] on td "Profils de classement" at bounding box center [400, 353] width 360 height 57
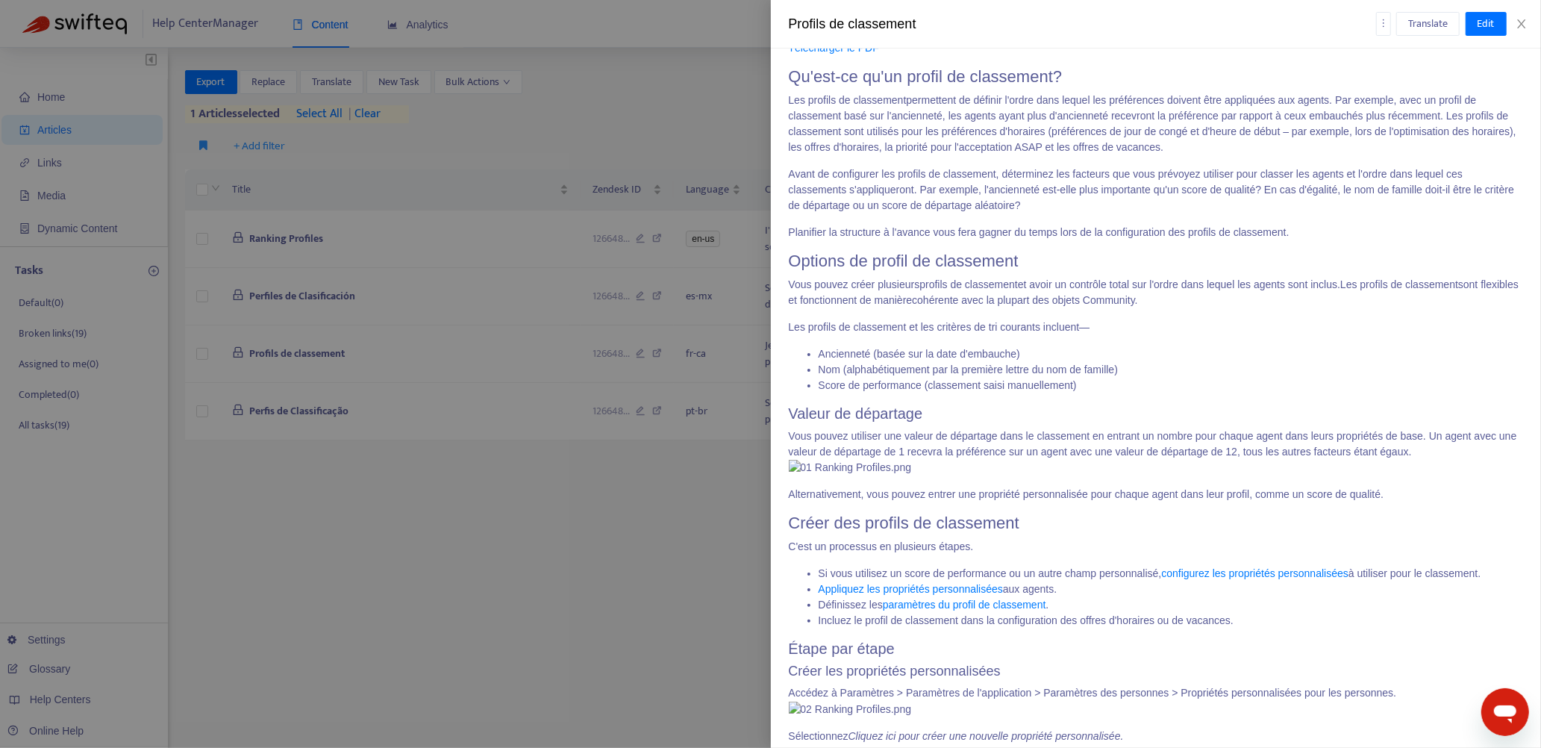
scroll to position [597, 0]
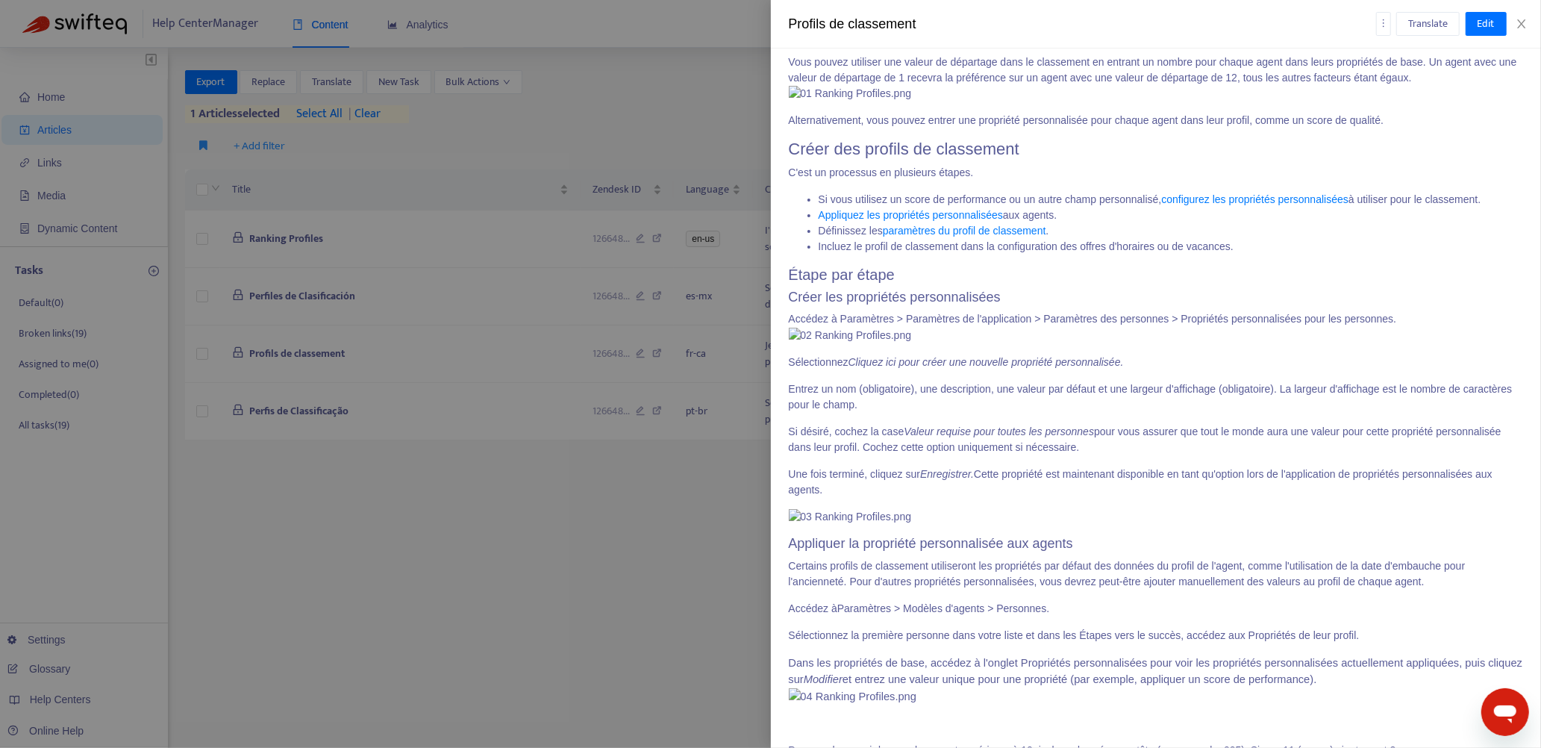
click at [632, 401] on div at bounding box center [770, 374] width 1541 height 748
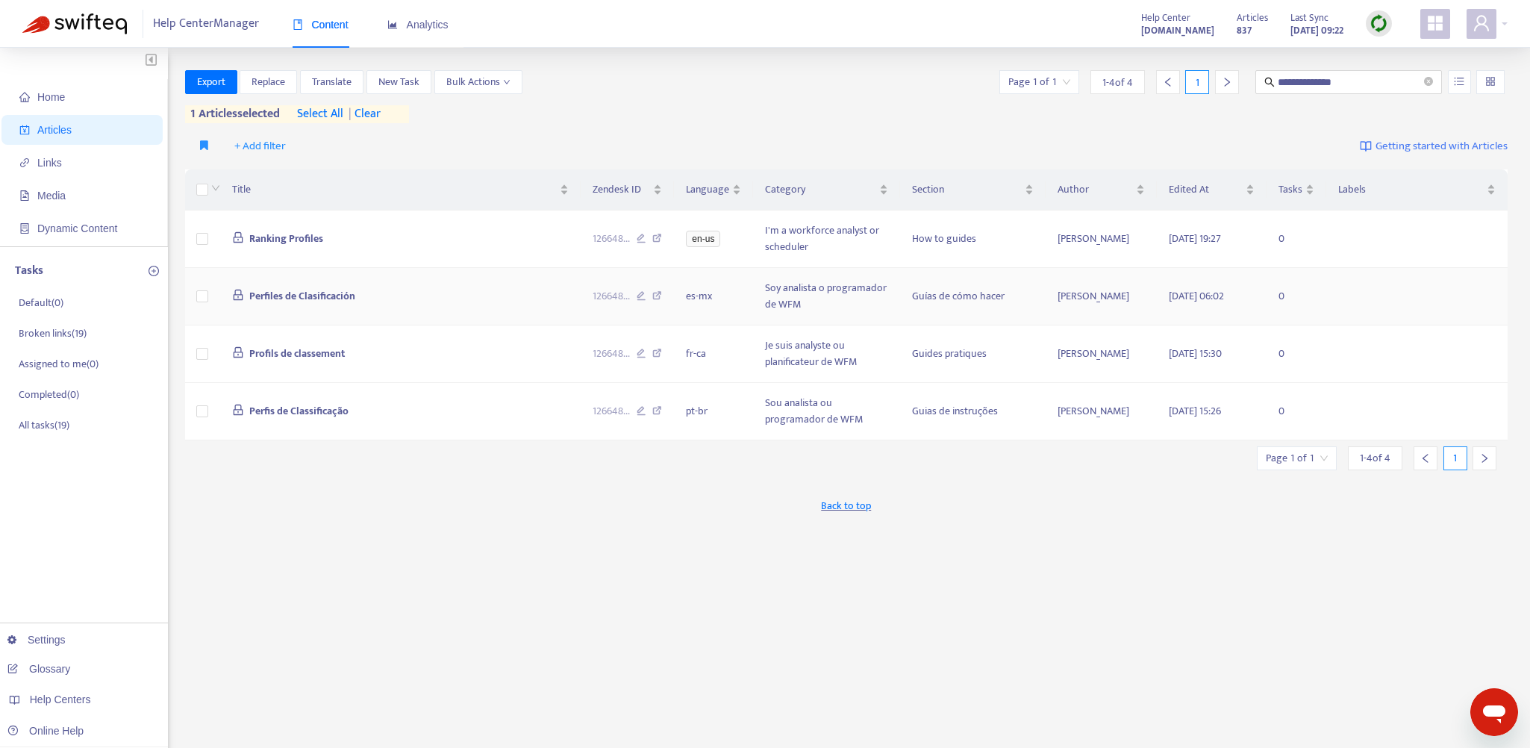
click at [487, 284] on td "Perfiles de Clasificación" at bounding box center [400, 296] width 360 height 57
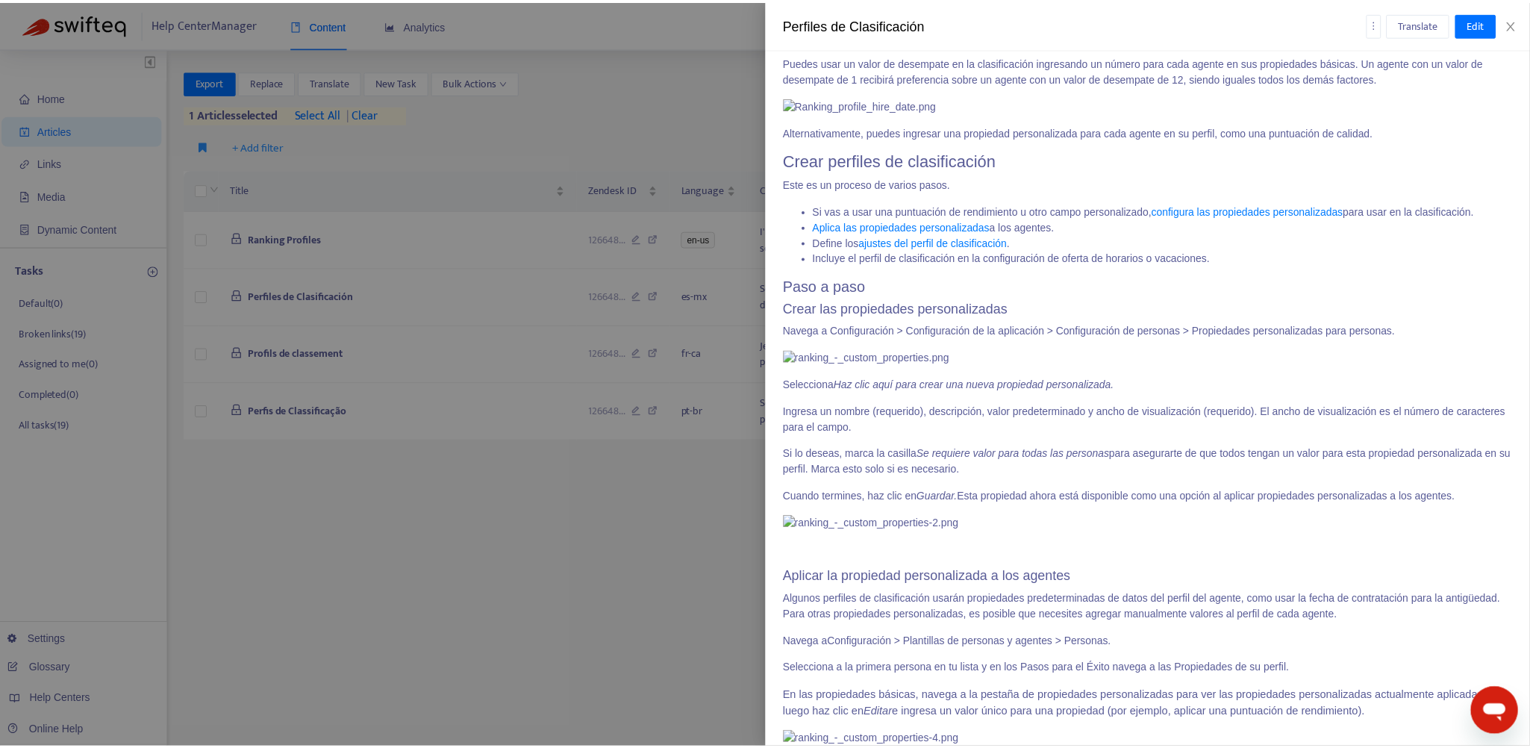
scroll to position [1269, 0]
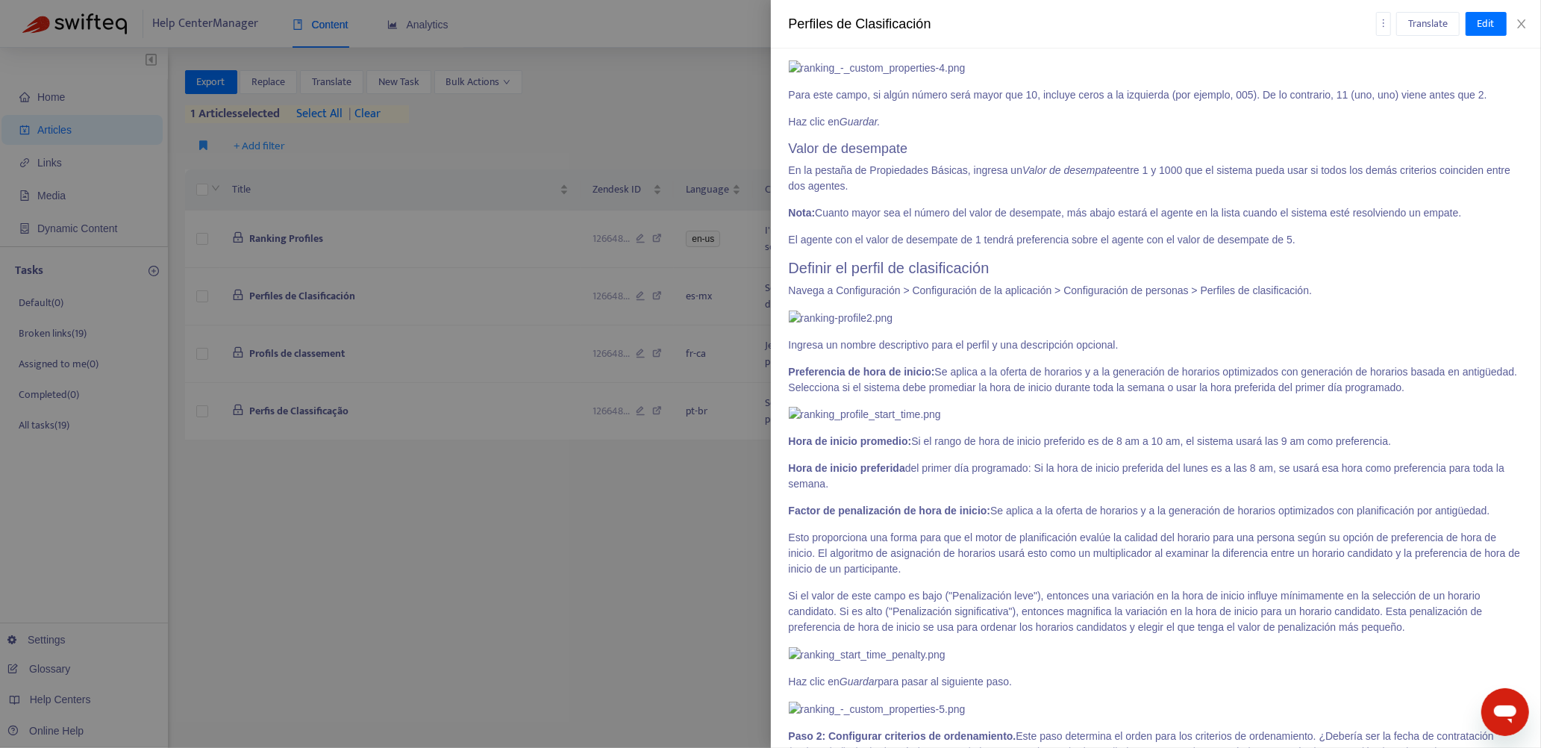
click at [737, 401] on div at bounding box center [770, 374] width 1541 height 748
